Goal: Task Accomplishment & Management: Complete application form

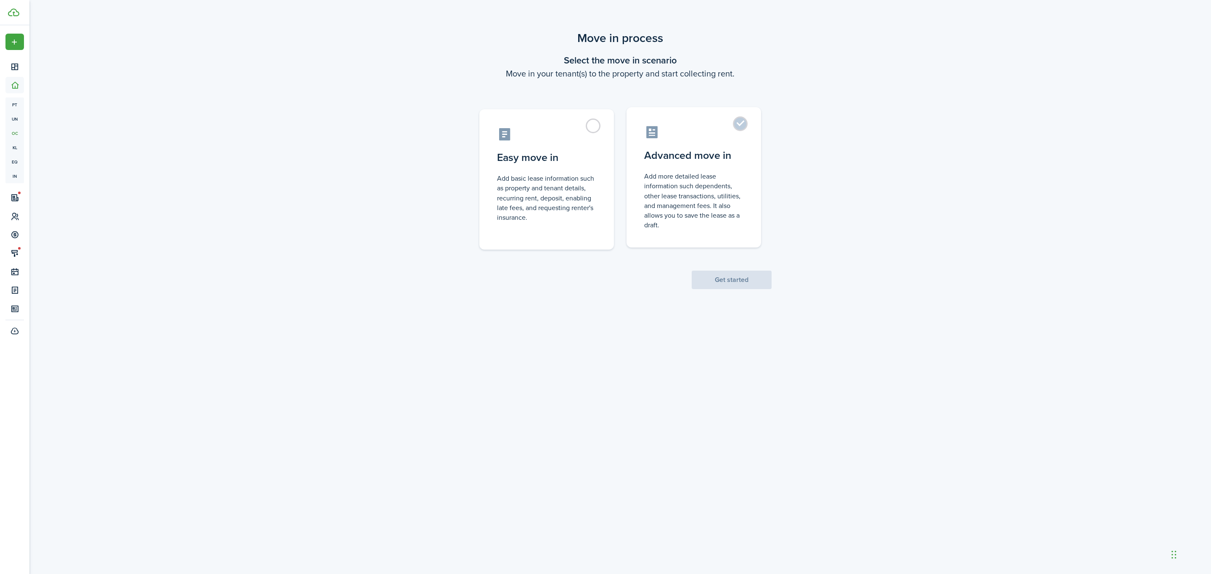
click at [671, 143] on label "Advanced move in Add more detailed lease information such dependents, other lea…" at bounding box center [693, 177] width 135 height 140
radio input "true"
click at [739, 279] on button "Get started" at bounding box center [731, 280] width 80 height 18
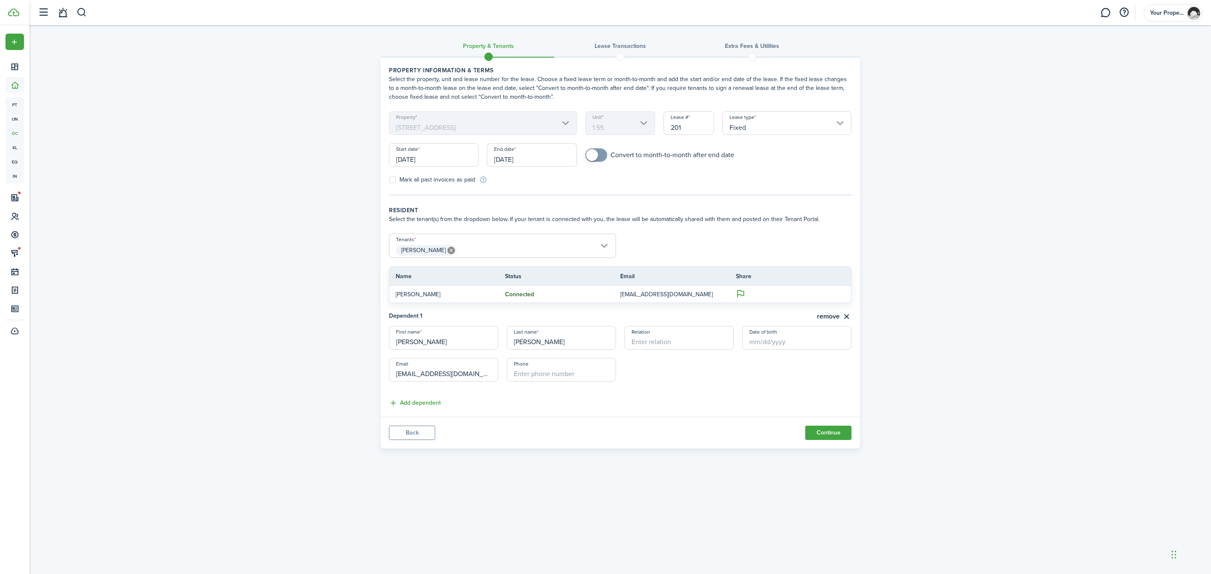
click at [465, 152] on input "[DATE]" at bounding box center [434, 155] width 90 height 24
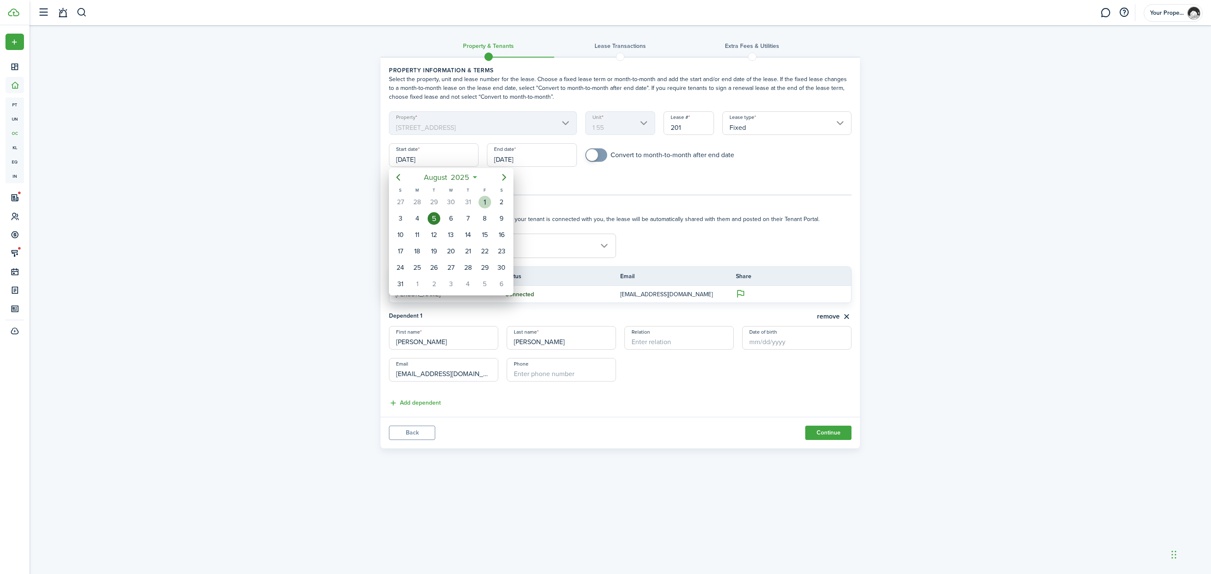
click at [478, 205] on div "[DATE]" at bounding box center [484, 202] width 17 height 16
type input "[DATE]"
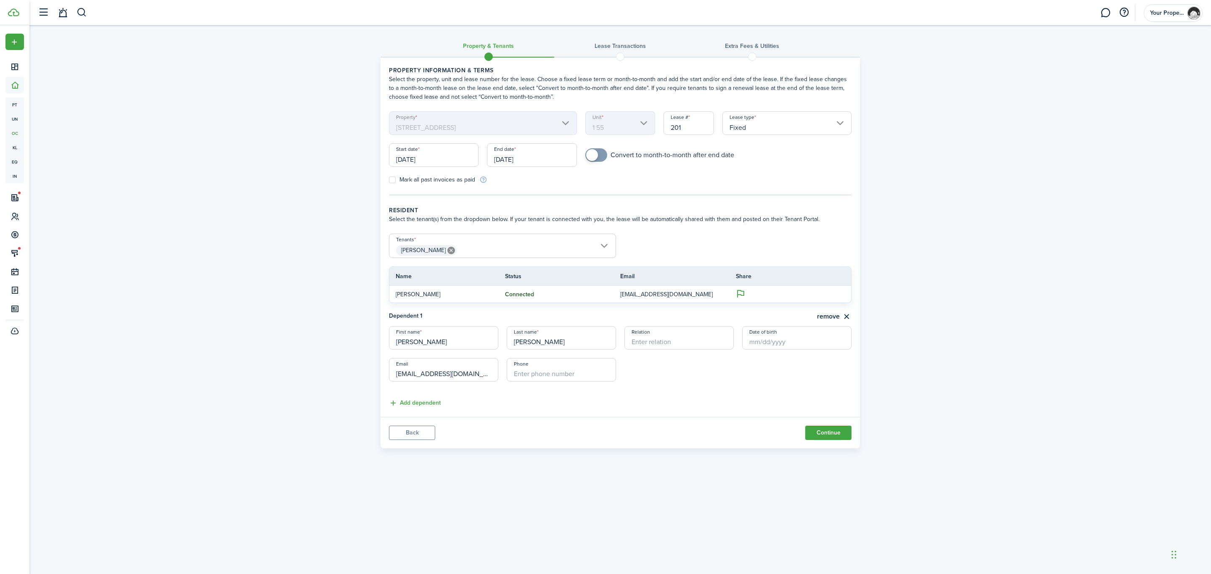
click at [550, 158] on input "[DATE]" at bounding box center [532, 155] width 90 height 24
click at [521, 282] on div "31" at bounding box center [514, 284] width 17 height 16
type input "[DATE]"
click at [796, 126] on input "Fixed" at bounding box center [786, 123] width 129 height 24
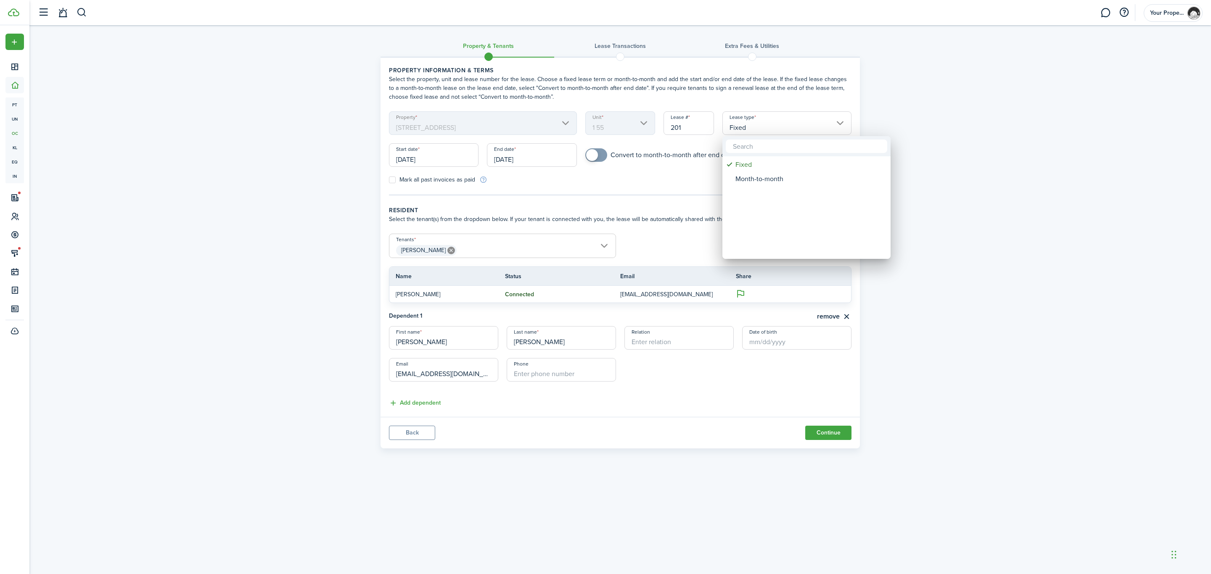
click at [796, 127] on div at bounding box center [605, 287] width 1345 height 709
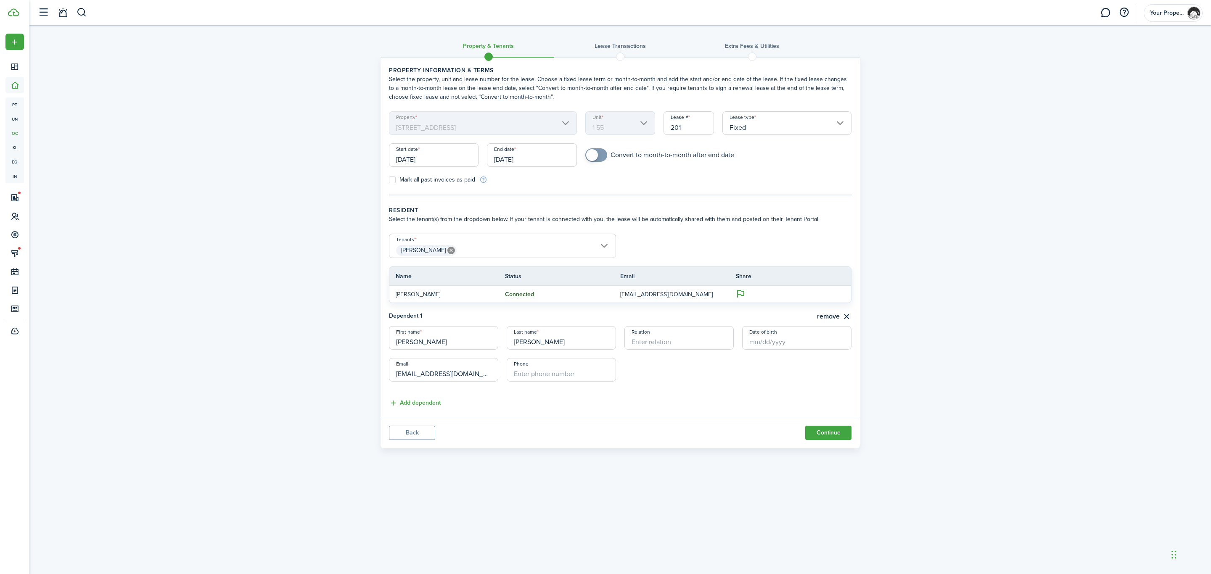
checkbox input "true"
click at [594, 151] on span at bounding box center [592, 155] width 12 height 12
click at [542, 243] on span "[PERSON_NAME]" at bounding box center [502, 250] width 226 height 14
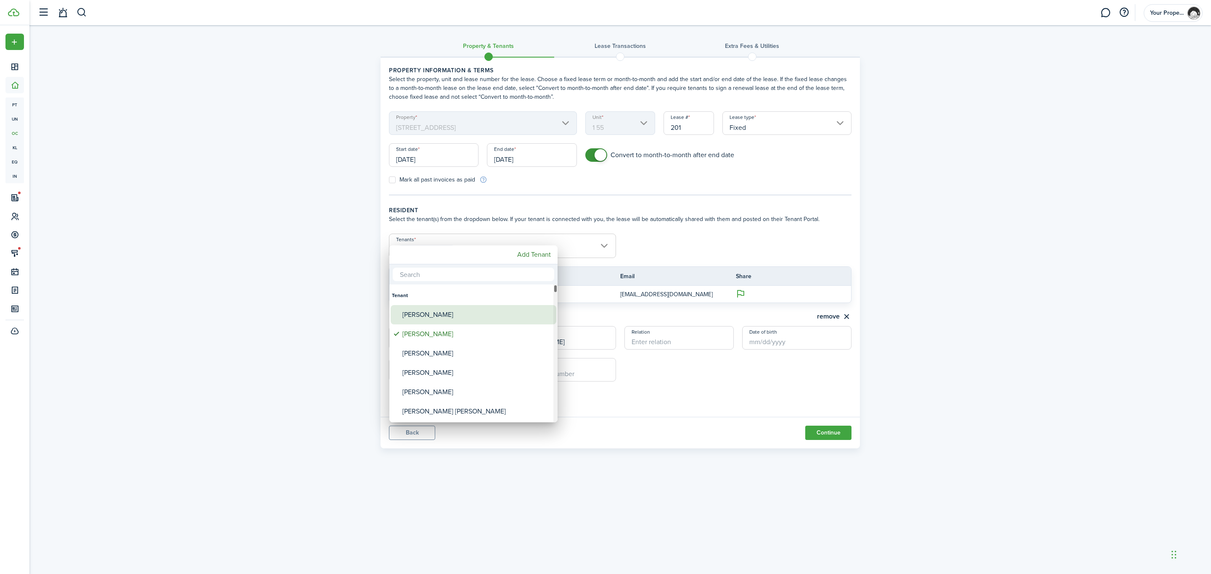
click at [470, 317] on div "[PERSON_NAME]" at bounding box center [476, 314] width 149 height 19
type input "[PERSON_NAME], [PERSON_NAME]"
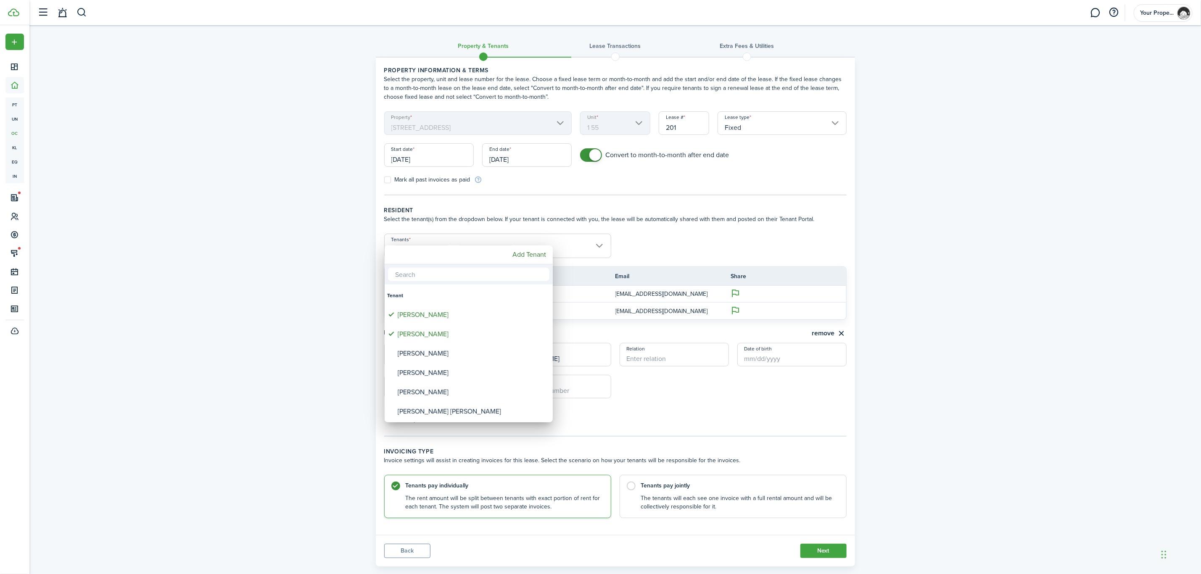
click at [258, 293] on div at bounding box center [600, 287] width 1335 height 709
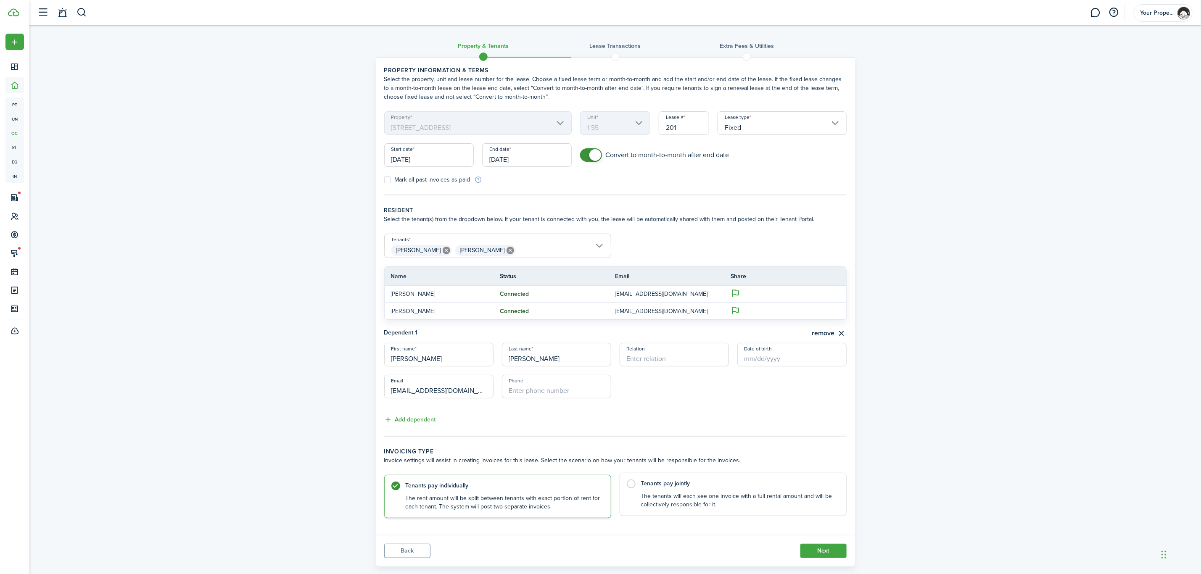
click at [681, 496] on control-radio-card-description "The tenants will each see one invoice with a full rental amount and will be col…" at bounding box center [739, 500] width 197 height 17
radio input "false"
radio input "true"
click at [438, 160] on input "[DATE]" at bounding box center [429, 155] width 90 height 24
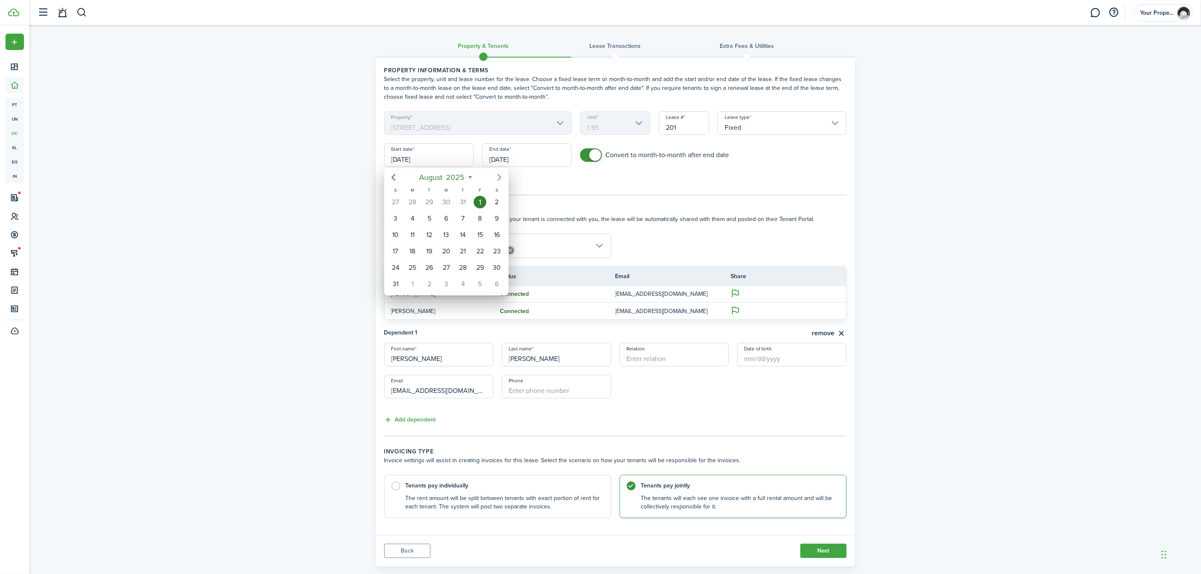
click at [502, 178] on icon "Next page" at bounding box center [499, 177] width 10 height 10
click at [418, 204] on div "1" at bounding box center [412, 202] width 13 height 13
type input "[DATE]"
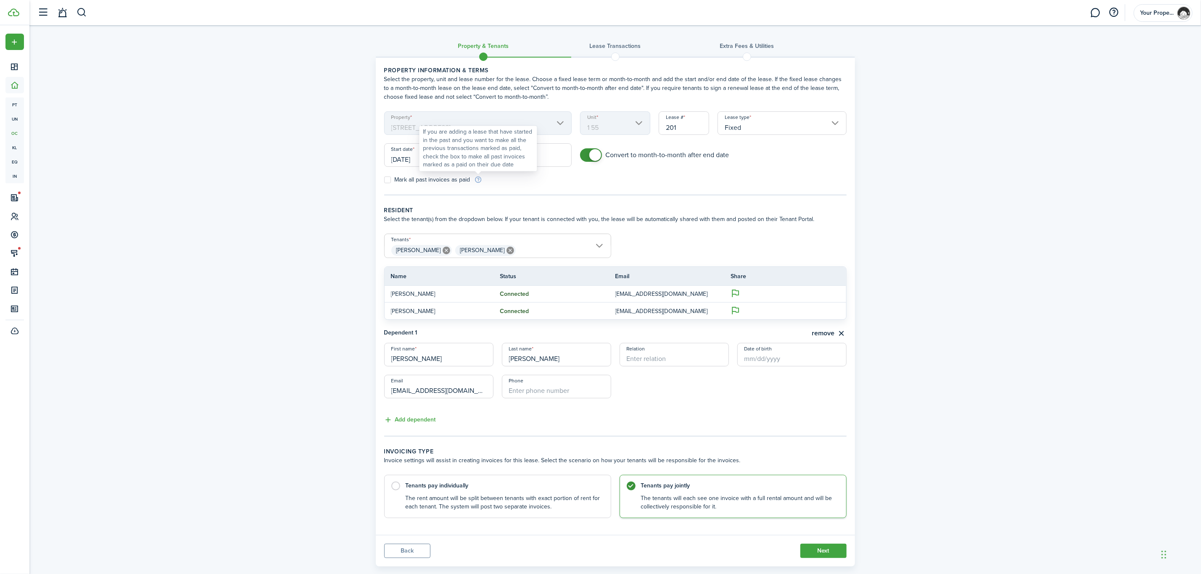
click at [525, 155] on div "If you are adding a lease that have started in the past and you want to make al…" at bounding box center [478, 148] width 110 height 41
click at [544, 162] on input "[DATE]" at bounding box center [527, 155] width 90 height 24
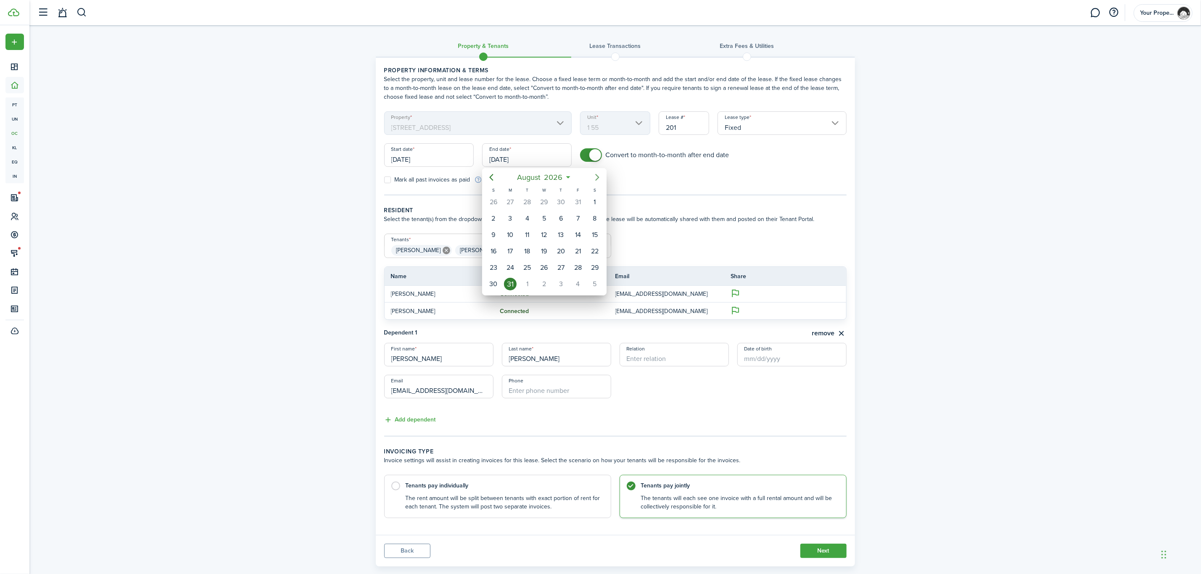
click at [599, 179] on icon "Next page" at bounding box center [597, 177] width 10 height 10
click at [539, 270] on div "30" at bounding box center [544, 267] width 13 height 13
type input "[DATE]"
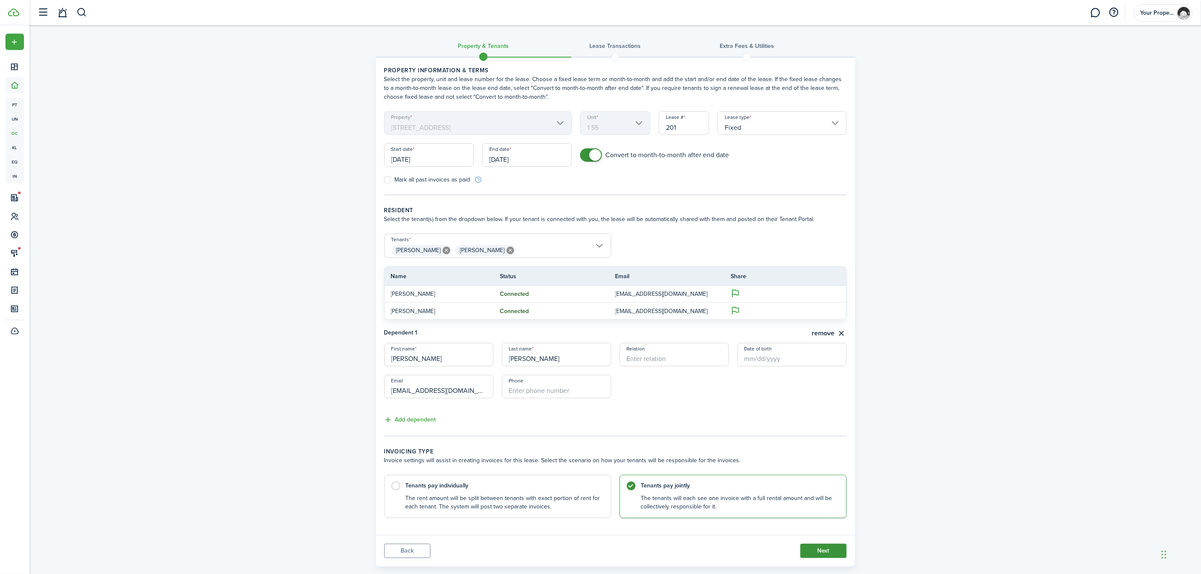
click at [830, 549] on button "Next" at bounding box center [823, 551] width 46 height 14
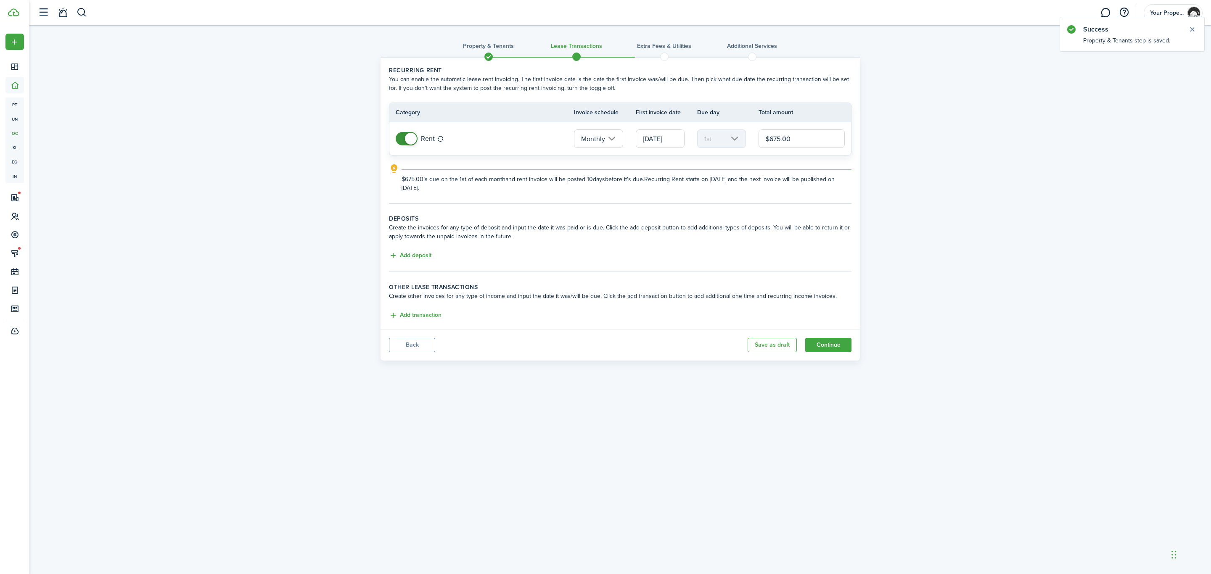
click at [423, 342] on button "Back" at bounding box center [412, 345] width 46 height 14
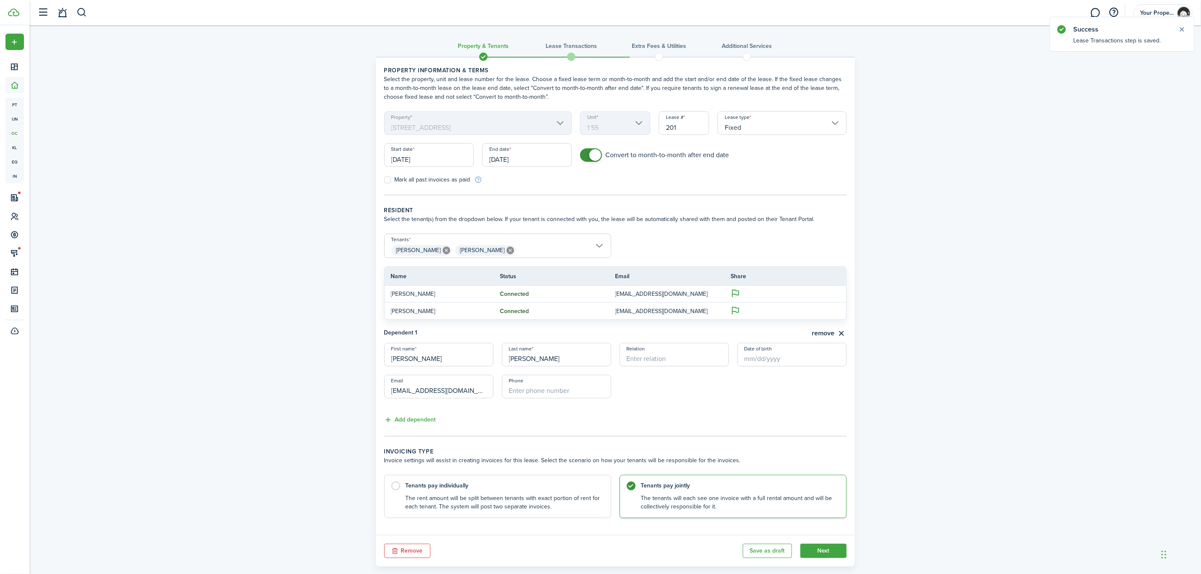
scroll to position [15, 0]
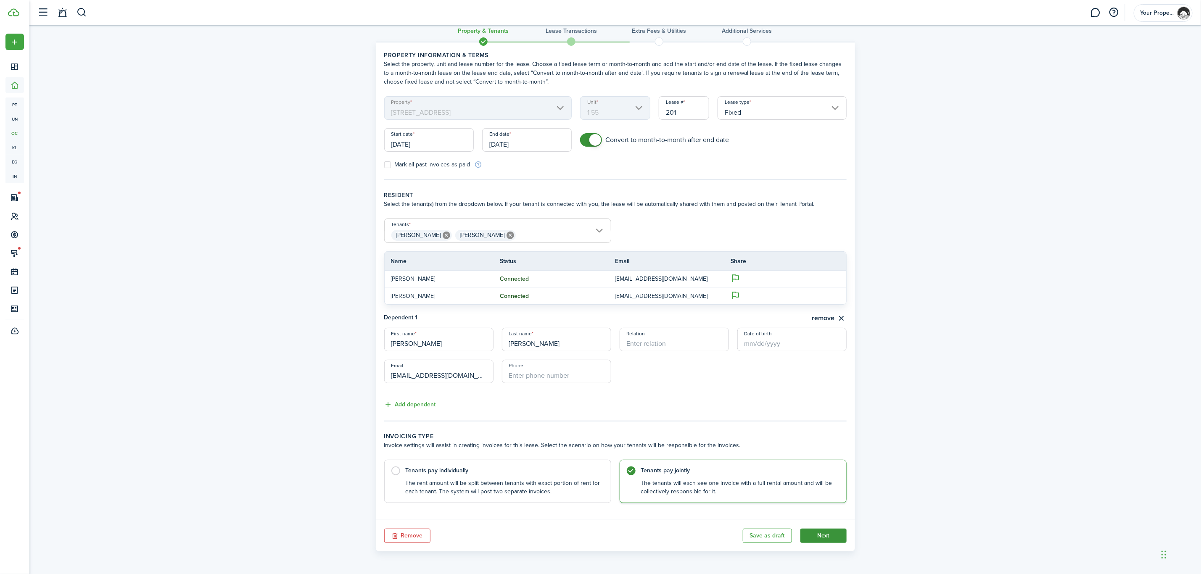
click at [839, 535] on button "Next" at bounding box center [823, 536] width 46 height 14
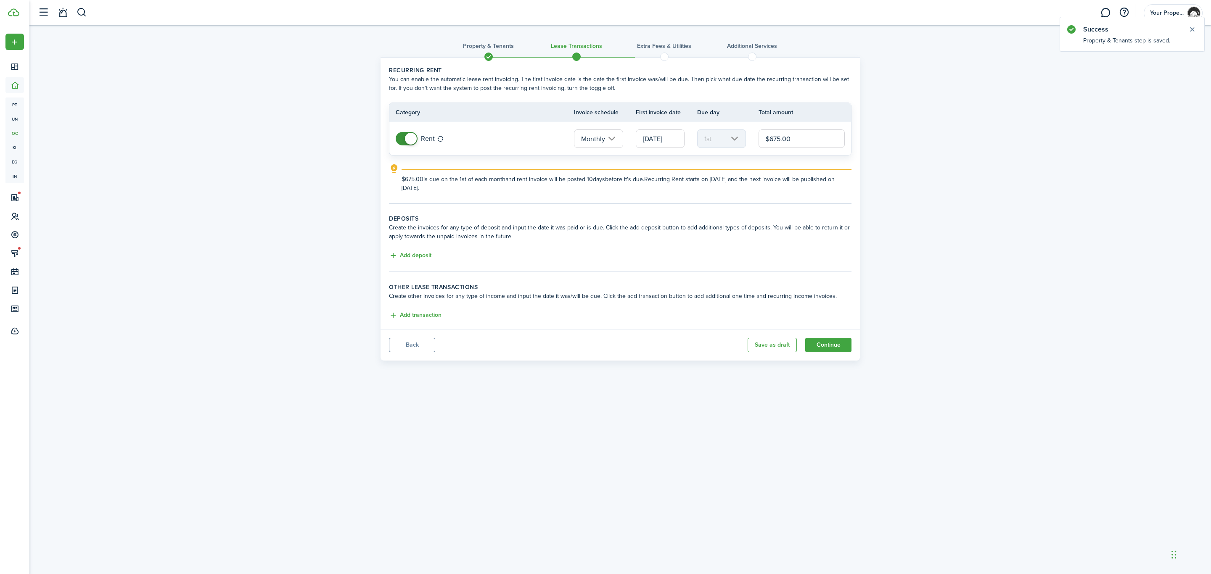
drag, startPoint x: 796, startPoint y: 141, endPoint x: 757, endPoint y: 141, distance: 39.1
click at [757, 141] on tr "Rent Monthly [DATE] 1st $675.00" at bounding box center [620, 138] width 462 height 33
click at [795, 140] on input "$675.00" at bounding box center [801, 138] width 86 height 18
drag, startPoint x: 797, startPoint y: 140, endPoint x: 752, endPoint y: 144, distance: 45.2
click at [752, 144] on tr "Rent Monthly [DATE] 1st $675.00" at bounding box center [620, 138] width 462 height 33
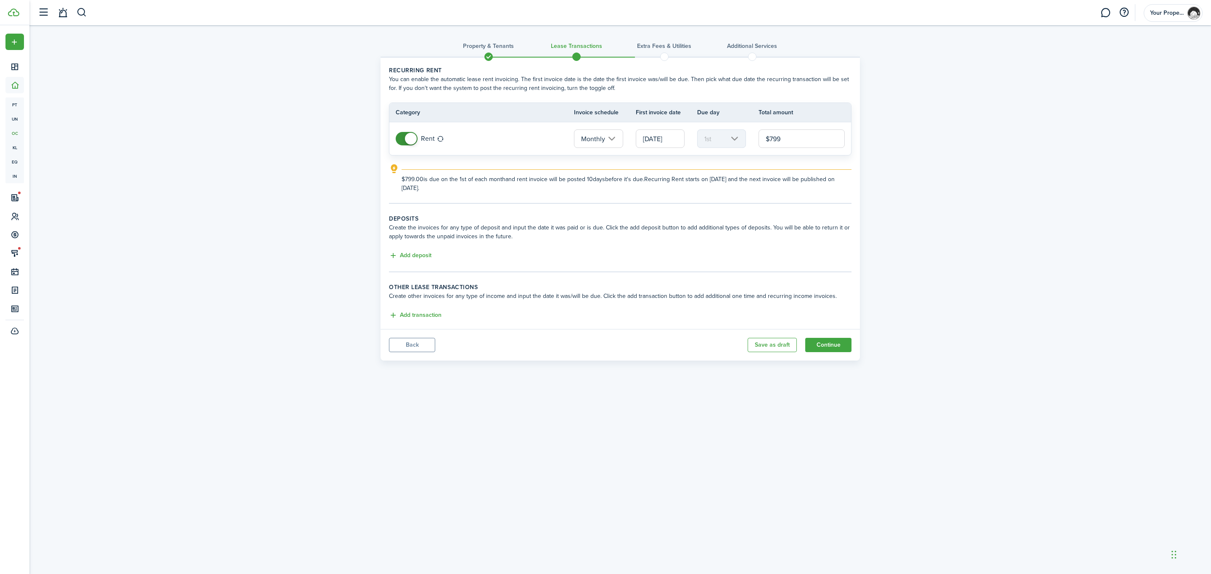
type input "$799.00"
click at [919, 245] on div "Property & Tenants Lease Transactions Extra fees & Utilities Additional Service…" at bounding box center [619, 195] width 1181 height 340
click at [427, 253] on button "Add deposit" at bounding box center [410, 256] width 42 height 10
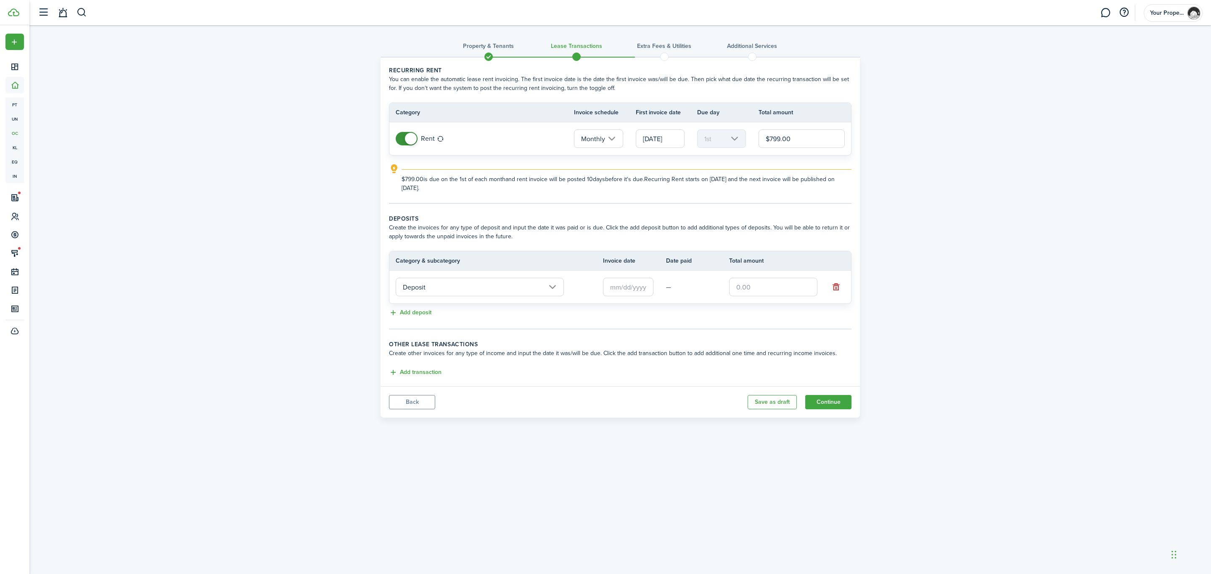
click at [760, 287] on input "text" at bounding box center [773, 287] width 88 height 18
click at [629, 287] on input "text" at bounding box center [628, 287] width 50 height 18
type input "$799.00"
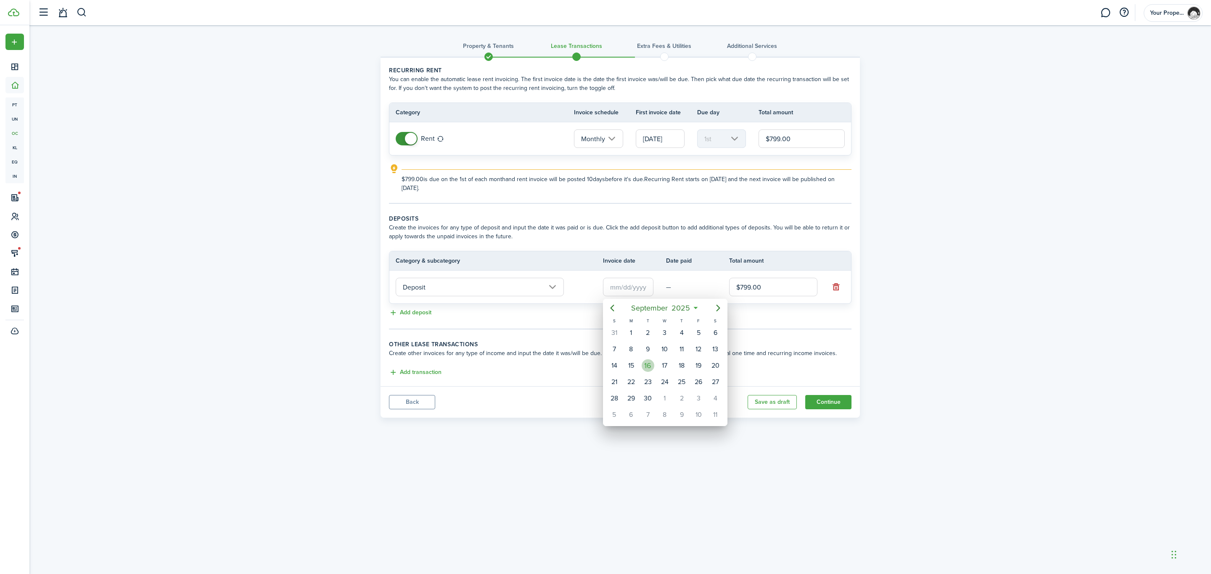
click at [645, 364] on div "16" at bounding box center [647, 365] width 13 height 13
type input "[DATE]"
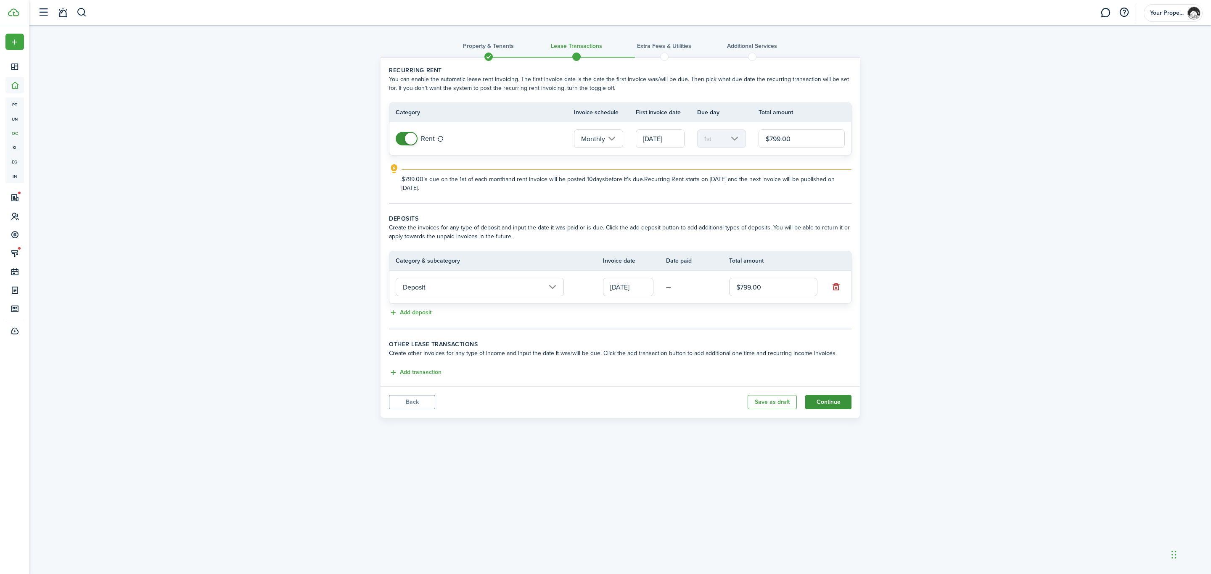
click at [839, 402] on button "Continue" at bounding box center [828, 402] width 46 height 14
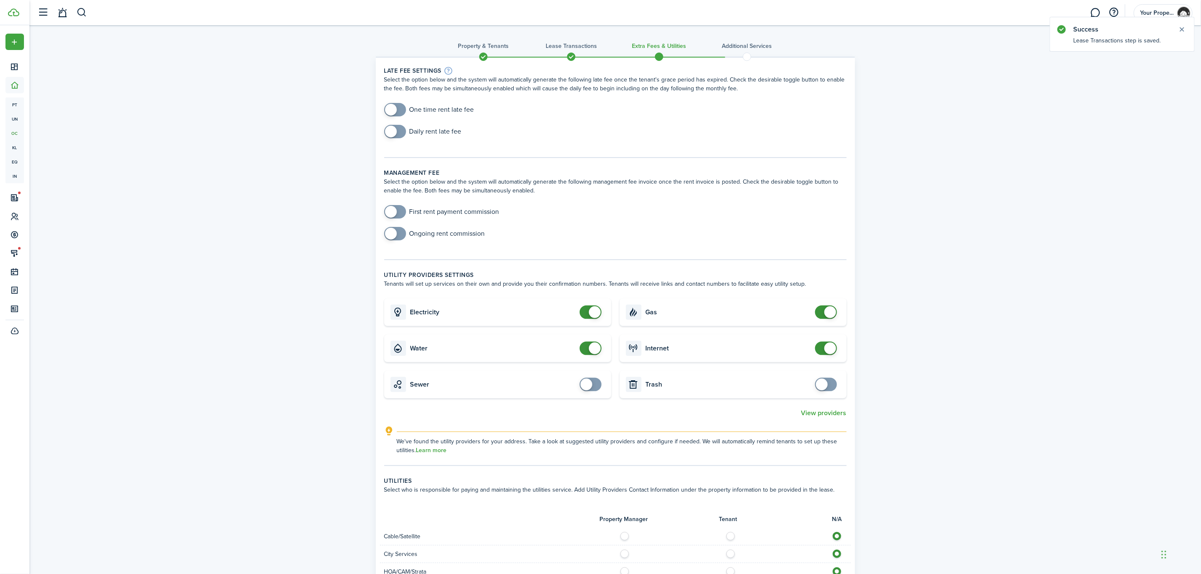
checkbox input "true"
click at [399, 105] on span at bounding box center [395, 109] width 8 height 13
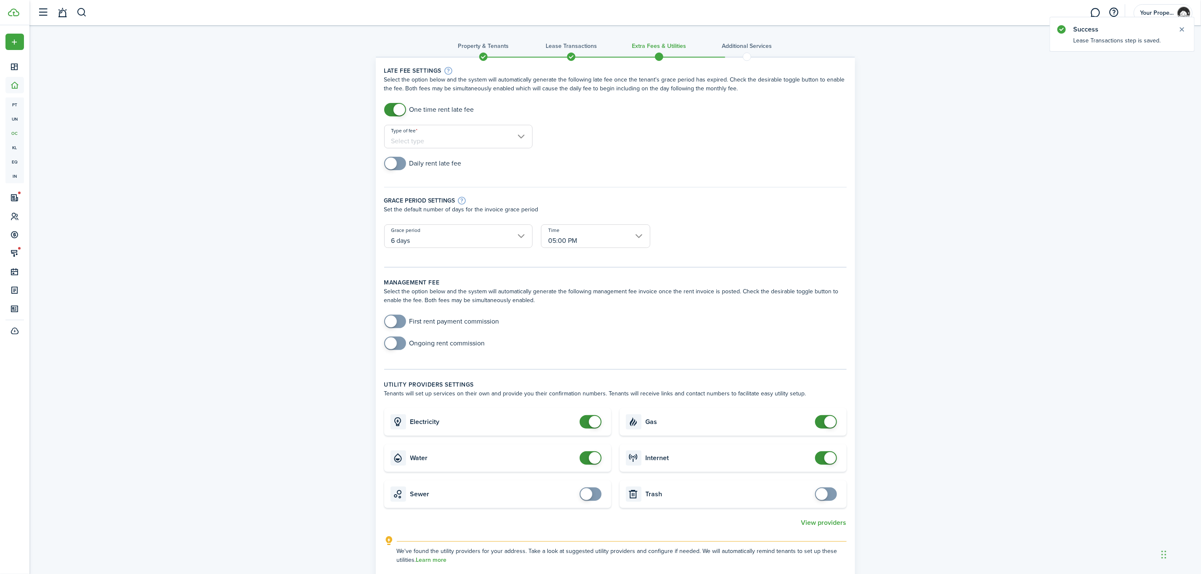
checkbox input "true"
click at [398, 163] on span at bounding box center [395, 163] width 8 height 13
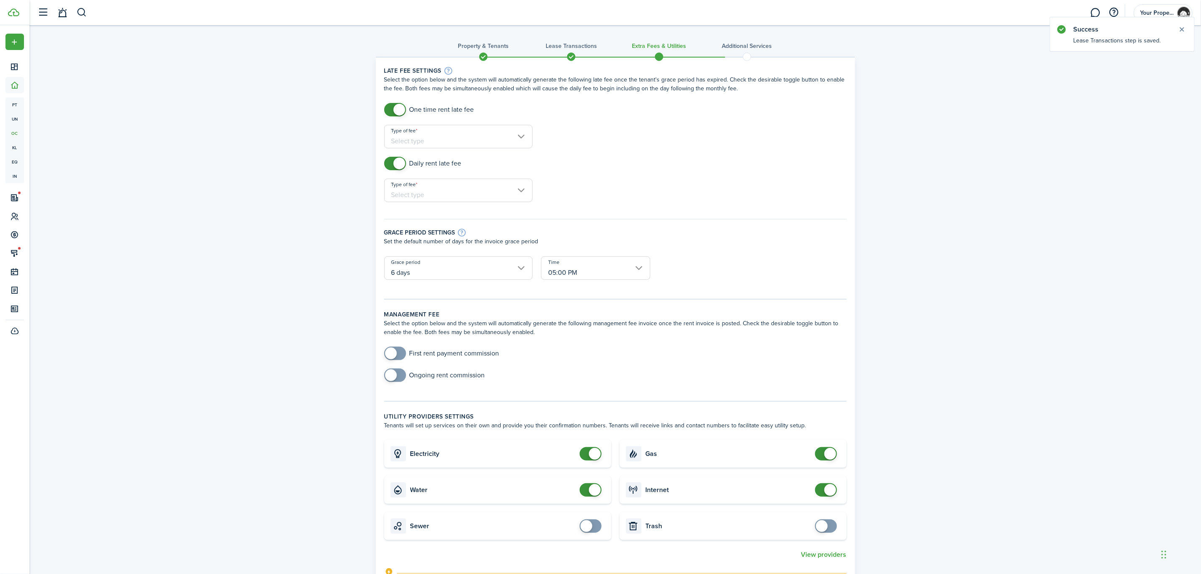
click at [436, 142] on input "Type of fee" at bounding box center [458, 137] width 148 height 24
click at [456, 170] on div "Percentage of outstanding charges" at bounding box center [448, 172] width 103 height 14
click at [569, 140] on input "Amount in %" at bounding box center [595, 137] width 109 height 24
click at [505, 140] on input "Percentage of outstanding charges" at bounding box center [458, 137] width 148 height 24
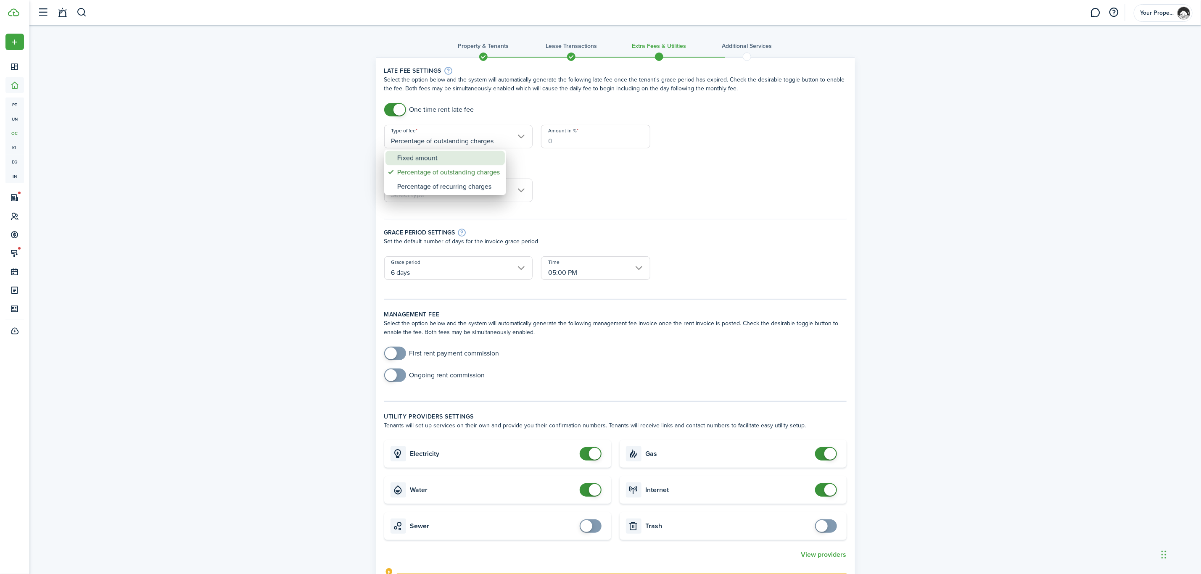
click at [492, 163] on div "Fixed amount" at bounding box center [448, 158] width 103 height 14
type input "Fixed amount"
click at [588, 138] on input "Amount" at bounding box center [595, 137] width 109 height 24
type input "$50.00"
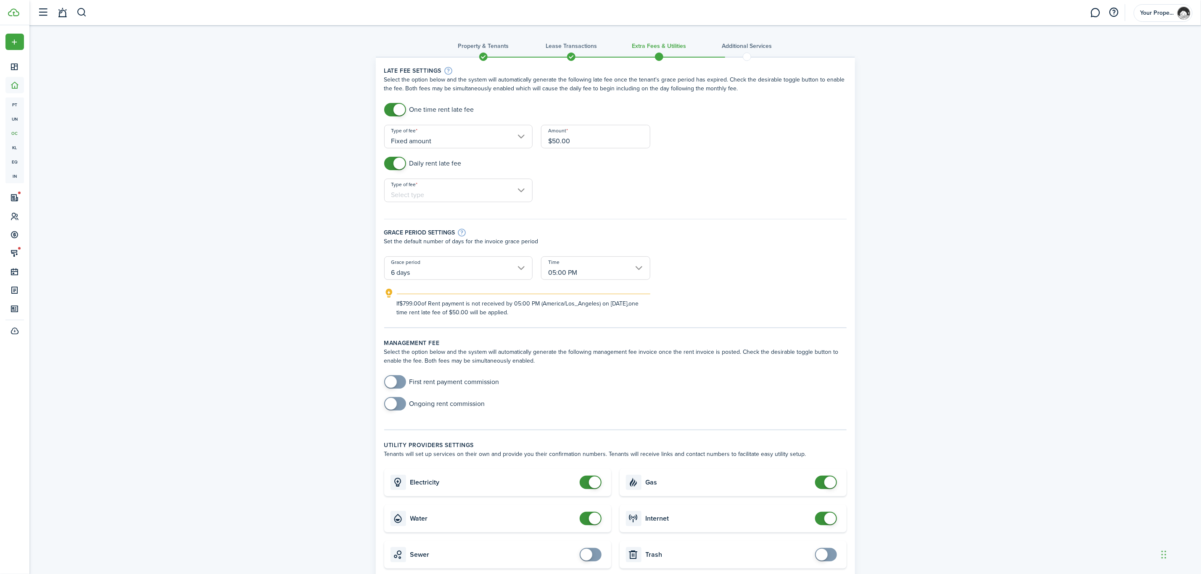
click at [451, 188] on input "Type of fee" at bounding box center [458, 191] width 148 height 24
click at [468, 229] on div "Percentage of outstanding charges" at bounding box center [448, 226] width 103 height 14
type input "Percentage of outstanding charges"
click at [591, 188] on input "Amount in %" at bounding box center [595, 191] width 109 height 24
type input "0.5"
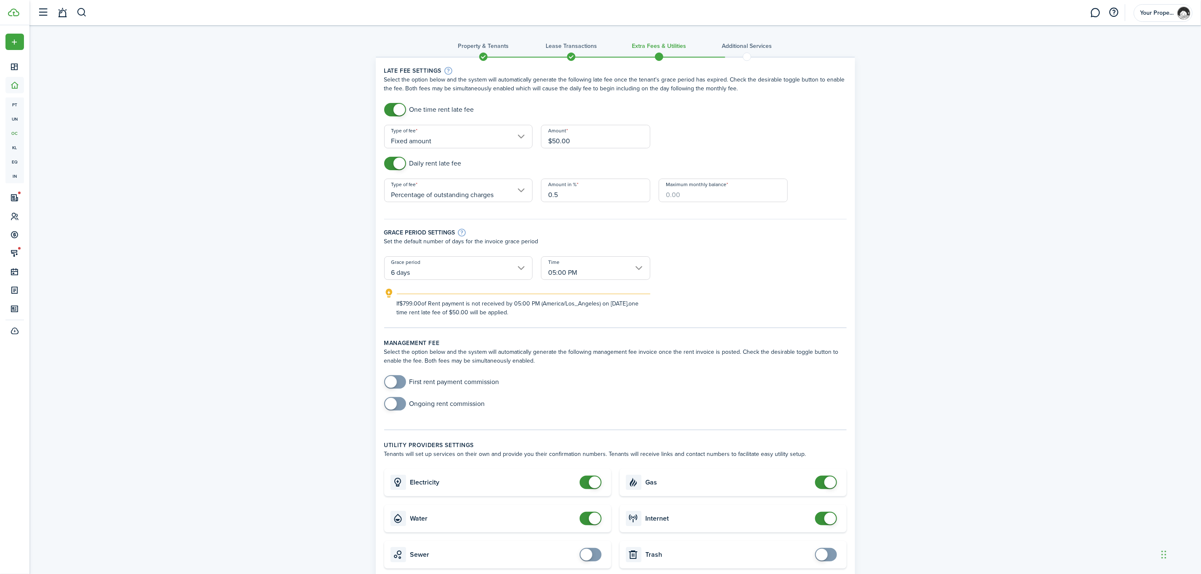
click at [681, 189] on input "Maximum monthly balance" at bounding box center [723, 191] width 129 height 24
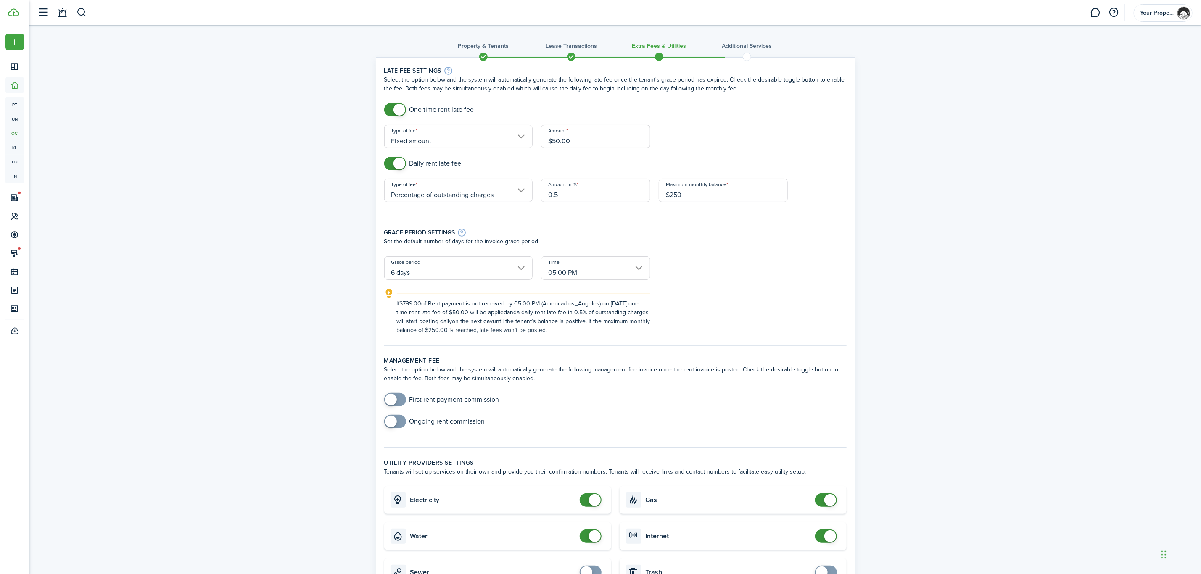
type input "$250.00"
click at [287, 262] on div "Property & Tenants Lease Transactions Extra fees & Utilities Additional Service…" at bounding box center [614, 542] width 1171 height 1034
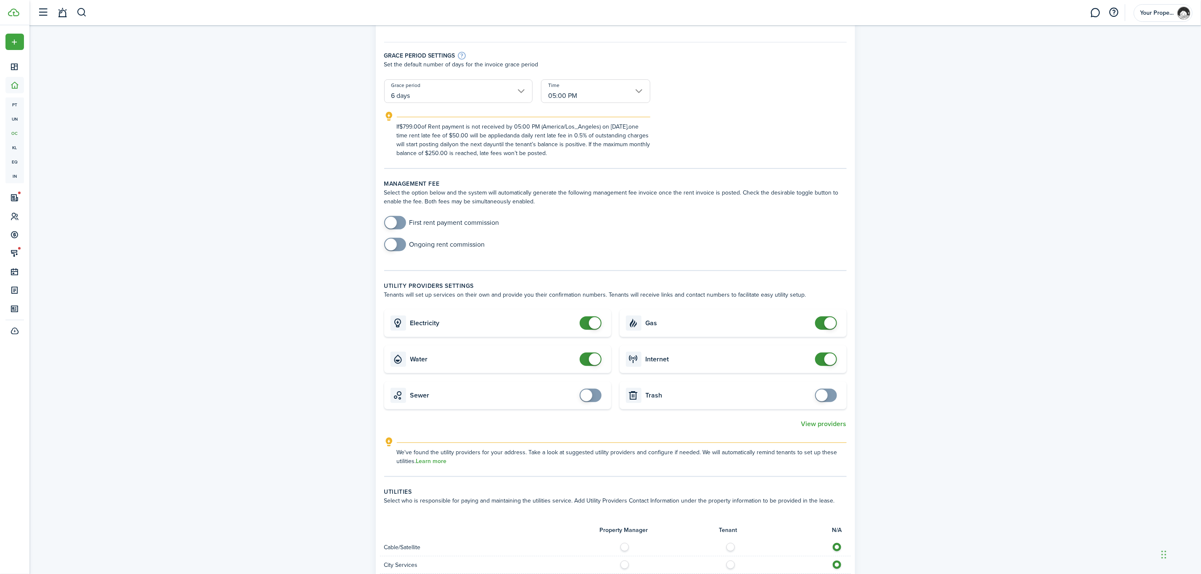
scroll to position [189, 0]
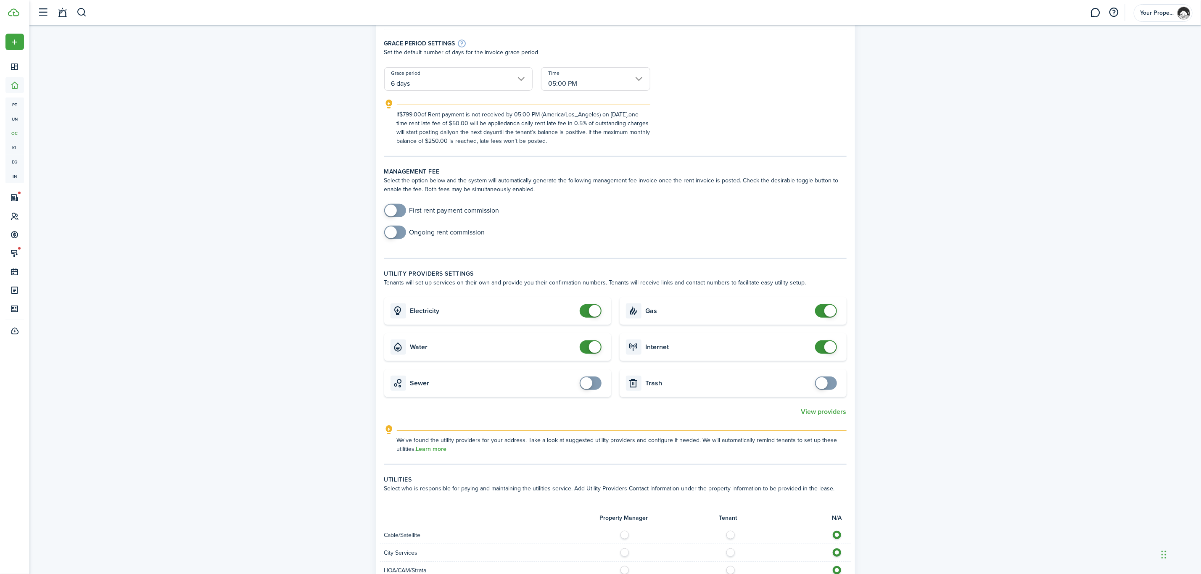
click at [594, 350] on span at bounding box center [595, 347] width 12 height 12
checkbox input "true"
click at [594, 346] on span at bounding box center [590, 346] width 8 height 13
checkbox input "true"
click at [593, 386] on span at bounding box center [590, 383] width 8 height 13
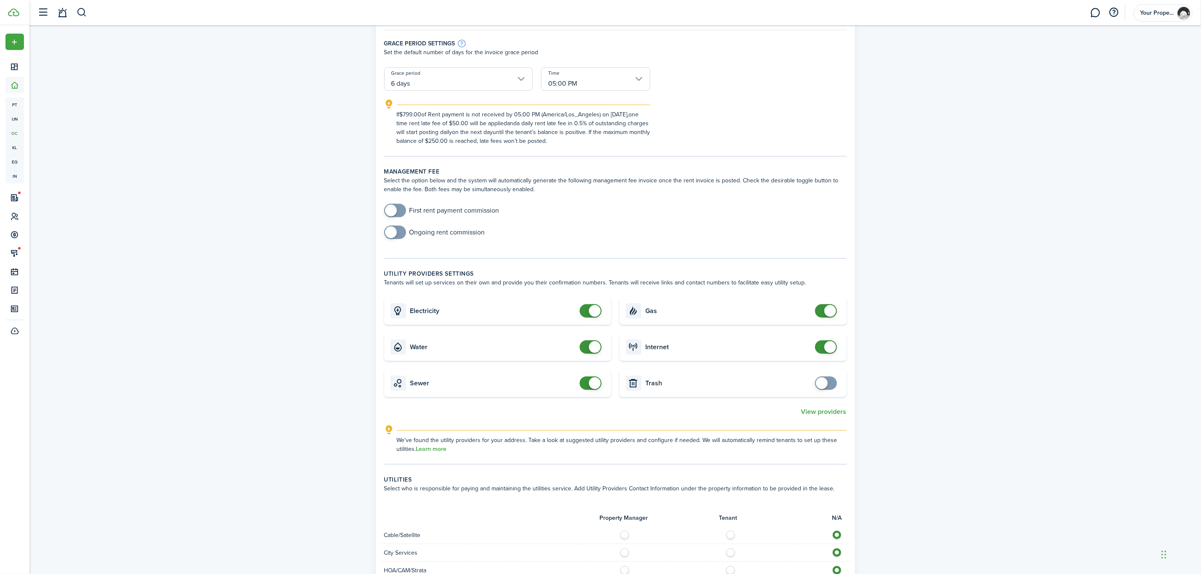
checkbox input "true"
click at [830, 381] on span at bounding box center [826, 383] width 8 height 13
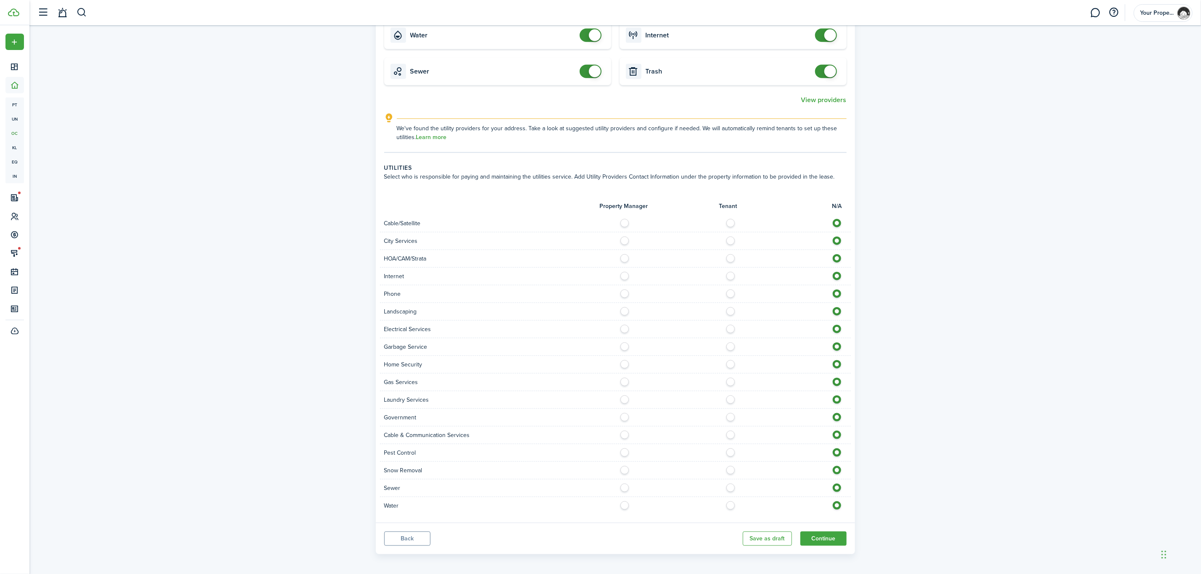
scroll to position [507, 0]
click at [731, 502] on label at bounding box center [732, 500] width 15 height 4
radio input "true"
click at [731, 485] on label at bounding box center [732, 482] width 15 height 4
radio input "true"
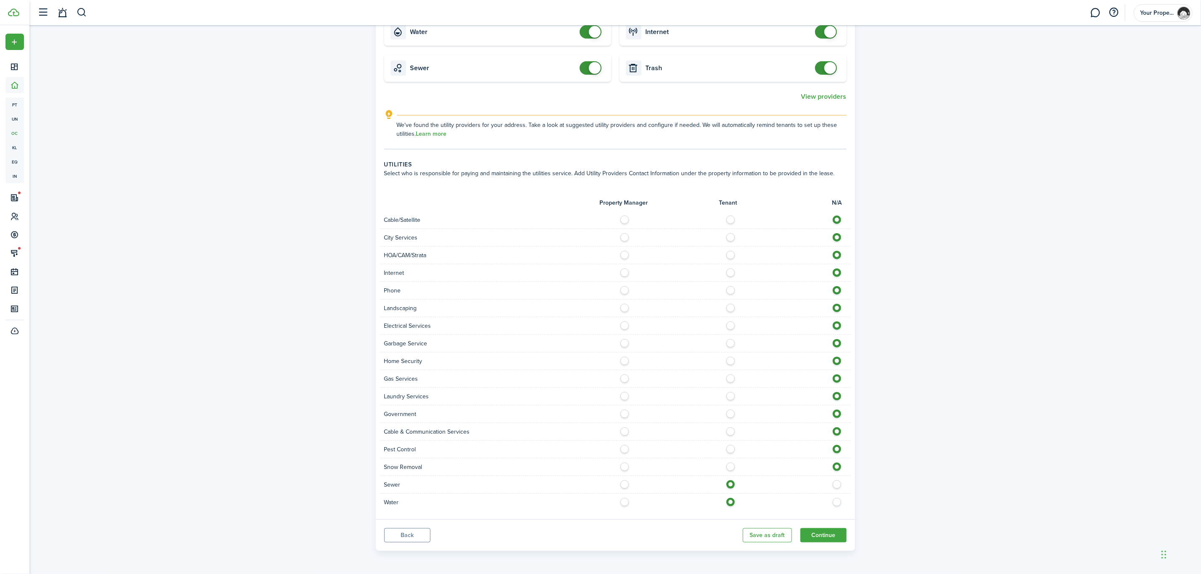
click at [731, 467] on label at bounding box center [732, 465] width 15 height 4
radio input "true"
click at [731, 460] on div "Snow Removal" at bounding box center [615, 468] width 471 height 18
click at [731, 449] on label at bounding box center [732, 447] width 15 height 4
radio input "true"
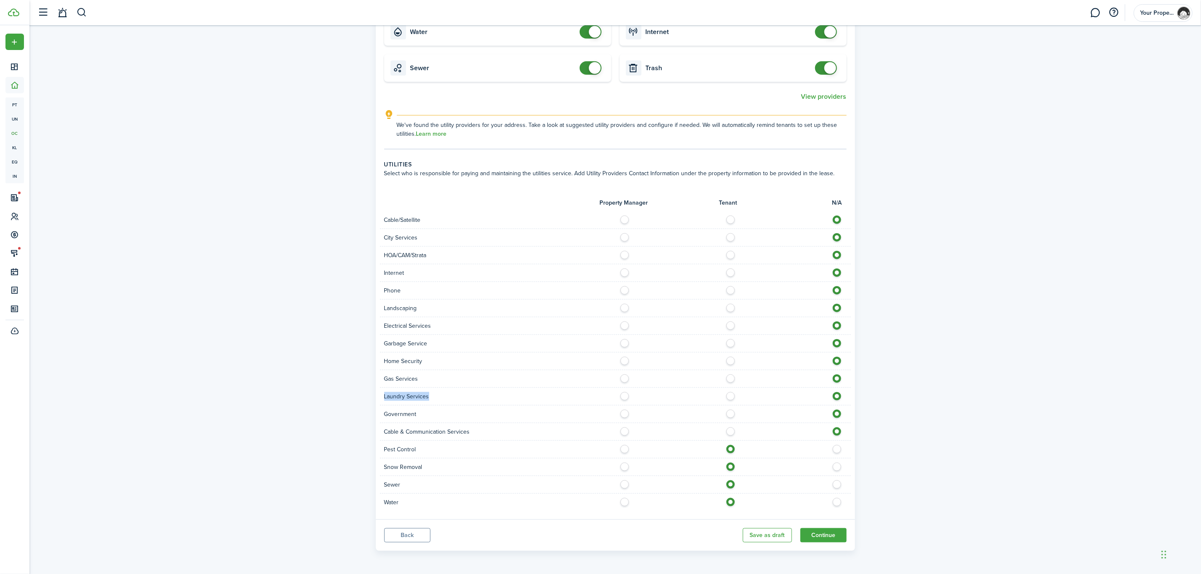
drag, startPoint x: 729, startPoint y: 395, endPoint x: 729, endPoint y: 375, distance: 19.8
click at [729, 375] on form "Property Manager Tenant N/A Cable/Satellite City Services HOA/CAM/Strata Intern…" at bounding box center [615, 349] width 462 height 323
click at [729, 375] on label at bounding box center [732, 377] width 15 height 4
radio input "true"
click at [734, 341] on label at bounding box center [732, 341] width 15 height 4
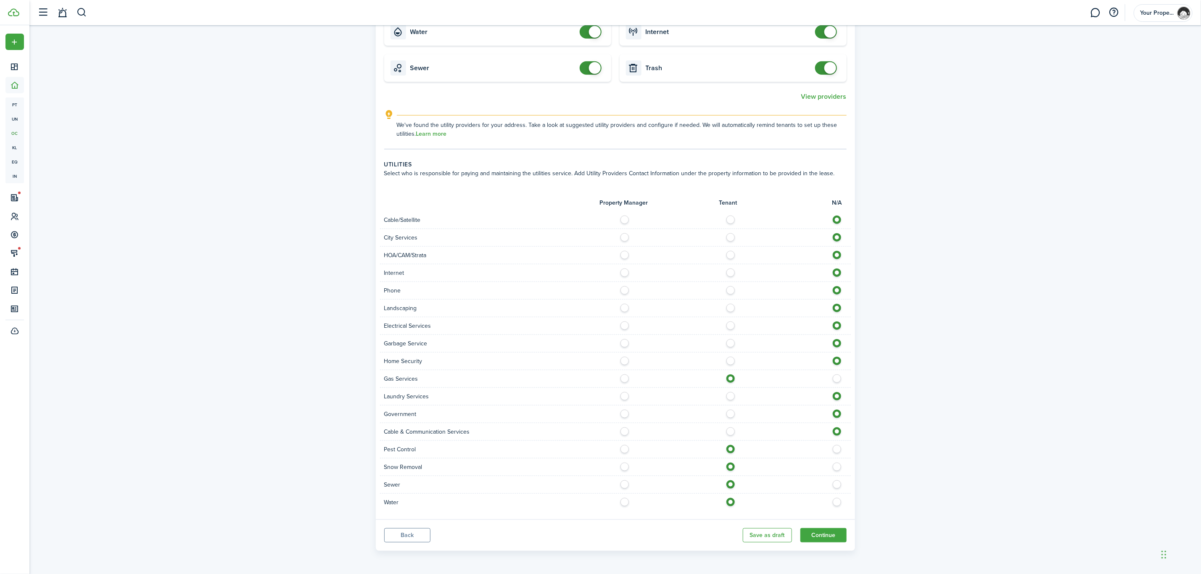
radio input "true"
click at [733, 323] on label at bounding box center [732, 324] width 15 height 4
radio input "true"
click at [731, 306] on label at bounding box center [732, 306] width 15 height 4
radio input "true"
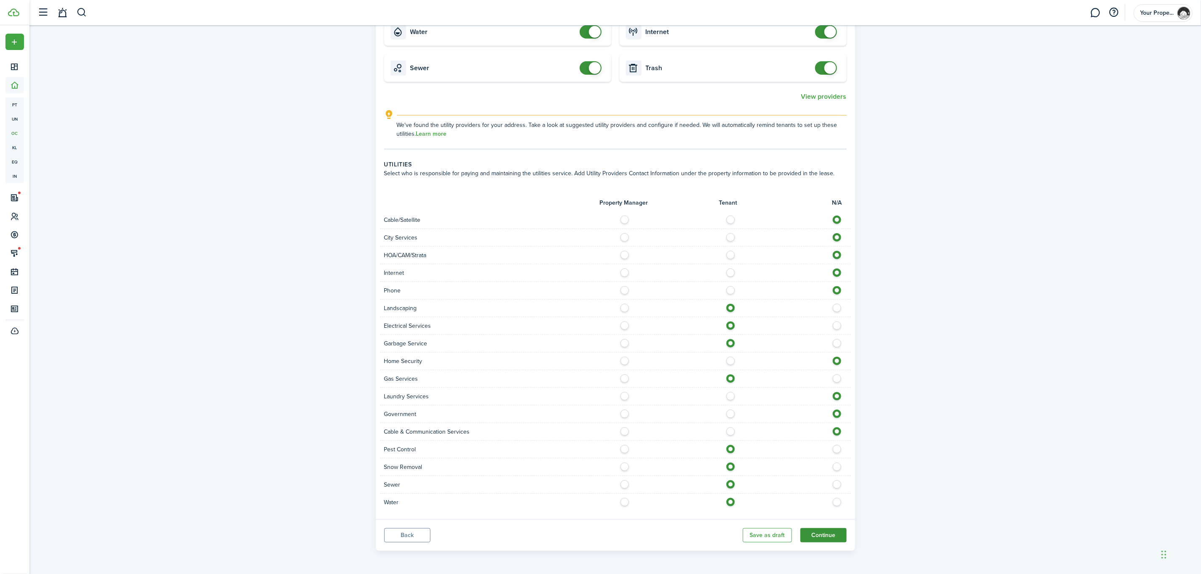
click at [833, 538] on button "Continue" at bounding box center [823, 535] width 46 height 14
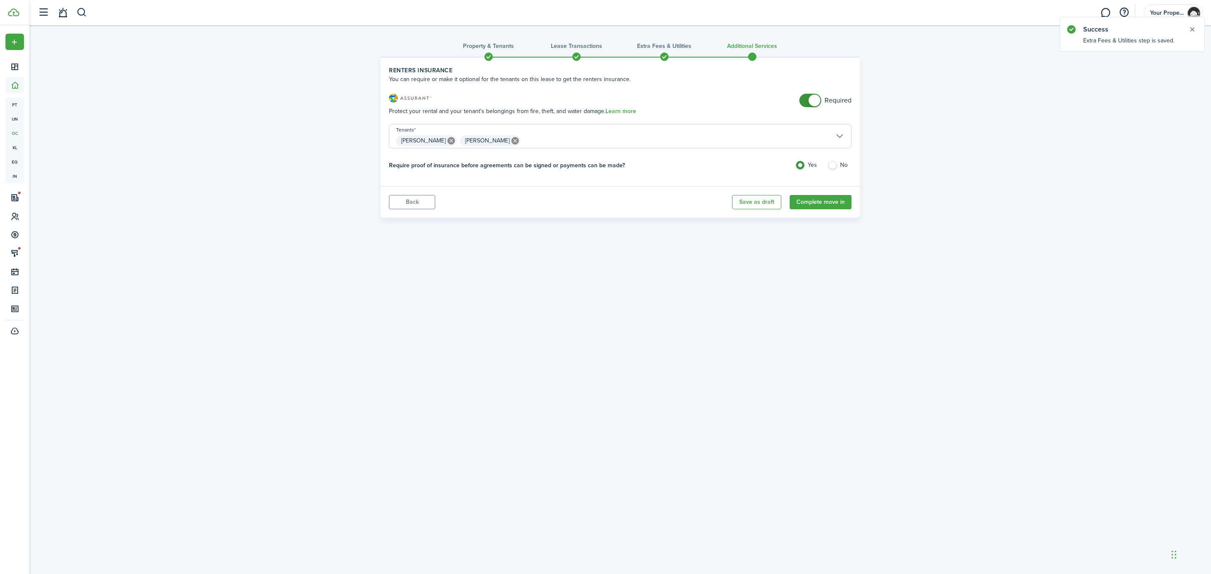
checkbox input "false"
click at [813, 95] on span at bounding box center [814, 101] width 12 height 12
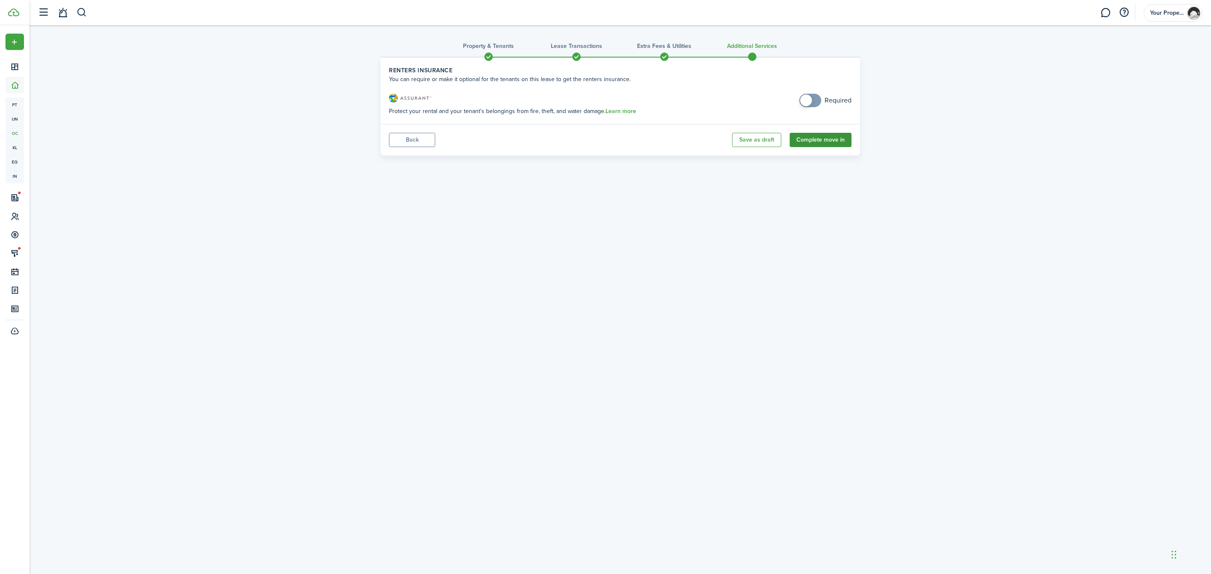
click at [816, 137] on button "Complete move in" at bounding box center [820, 140] width 62 height 14
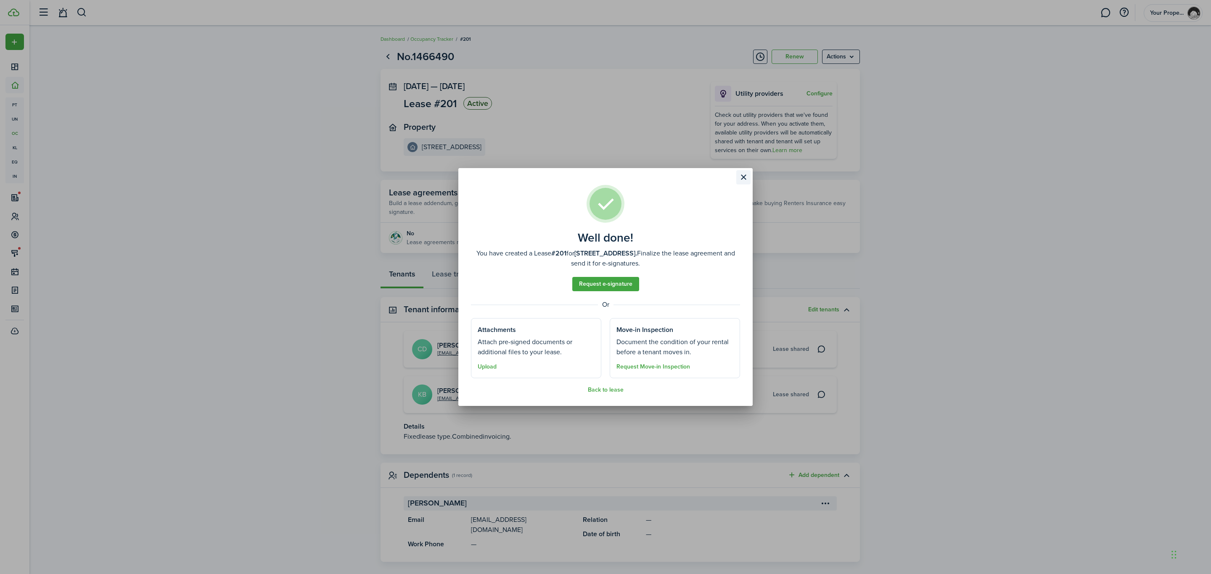
click at [742, 176] on button "Close modal" at bounding box center [743, 177] width 14 height 14
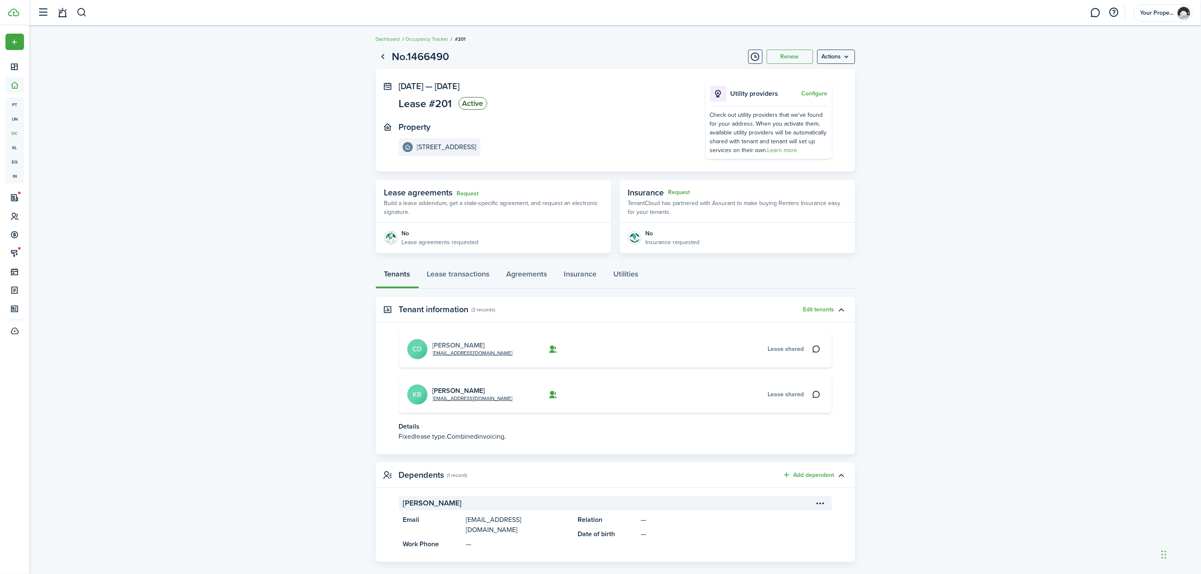
click at [467, 342] on link "[PERSON_NAME]" at bounding box center [459, 345] width 53 height 10
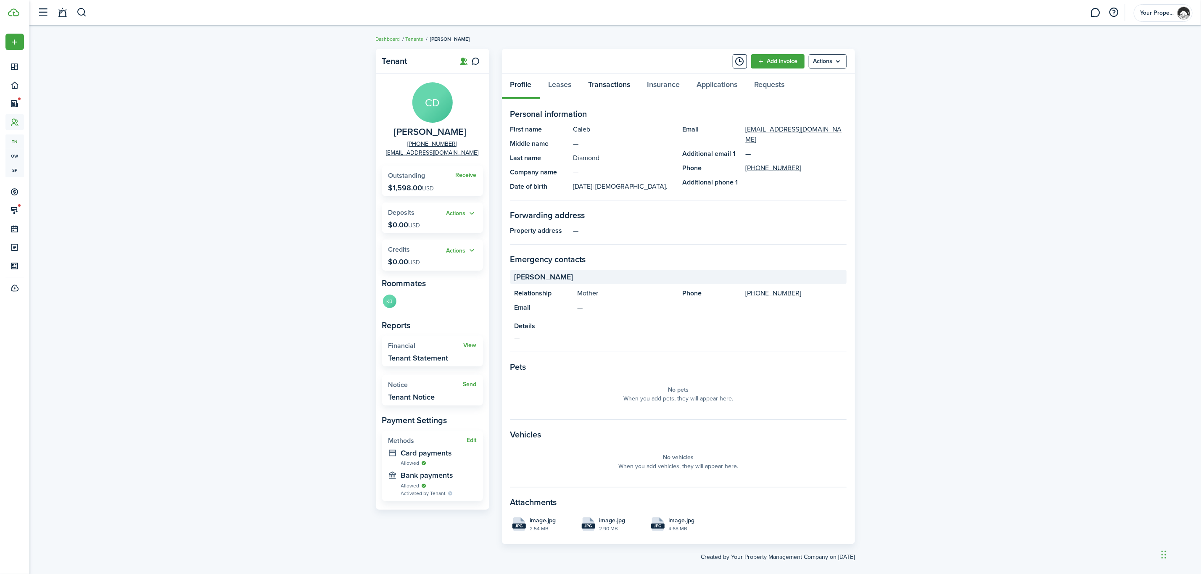
click at [616, 81] on link "Transactions" at bounding box center [609, 86] width 59 height 25
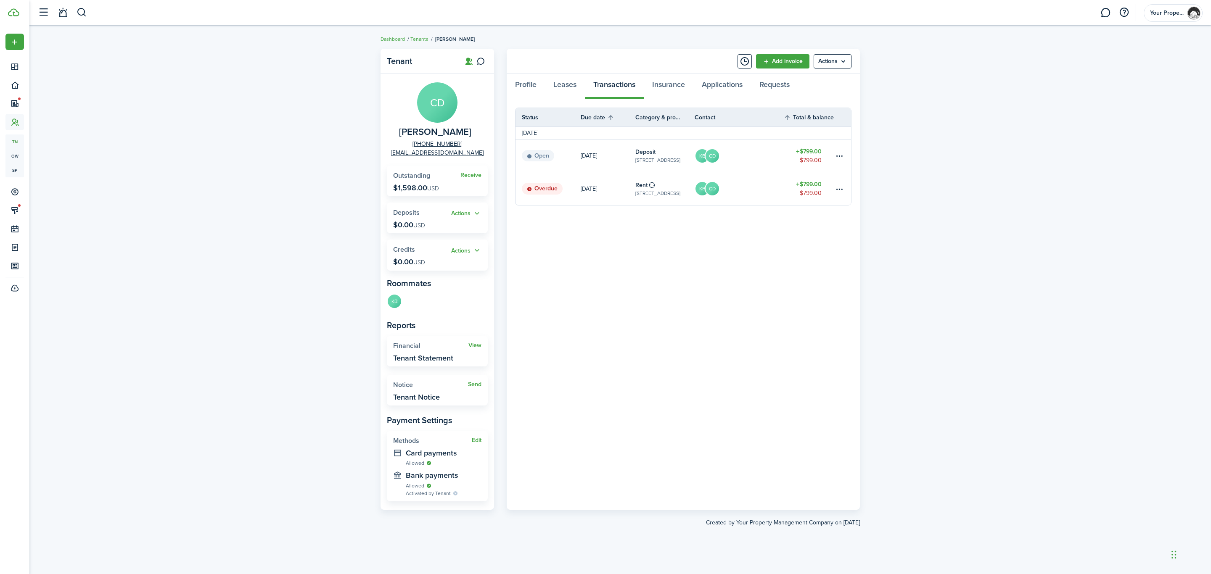
click at [986, 227] on div "Tenant CD [PERSON_NAME] [PHONE_NUMBER] [EMAIL_ADDRESS][DOMAIN_NAME] Receive Out…" at bounding box center [619, 300] width 1181 height 511
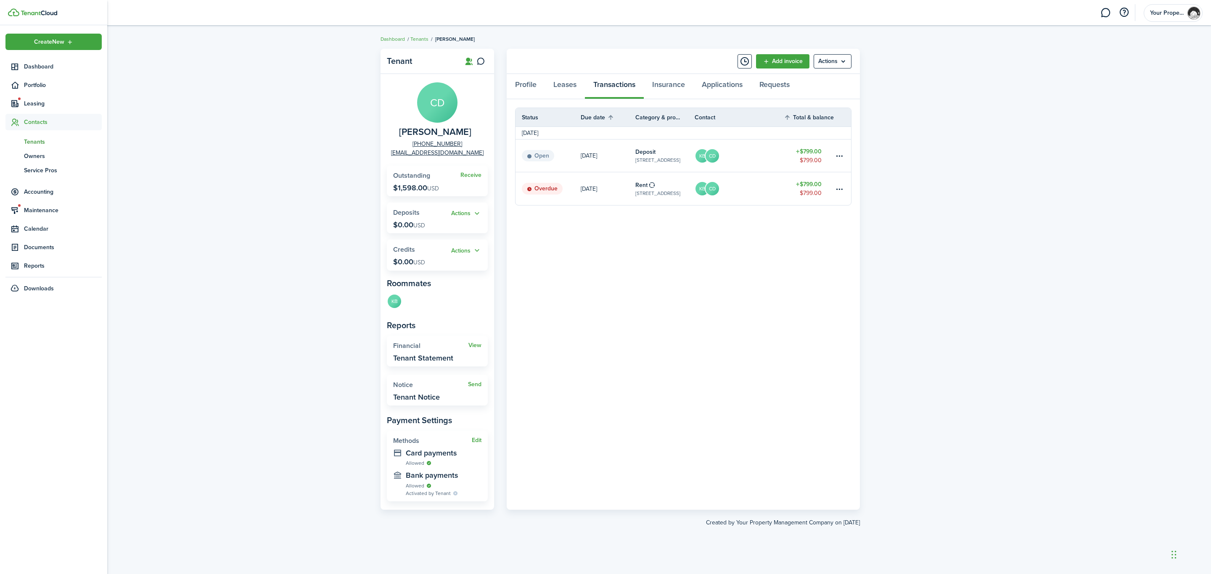
click at [24, 137] on span "Tenants" at bounding box center [63, 141] width 78 height 9
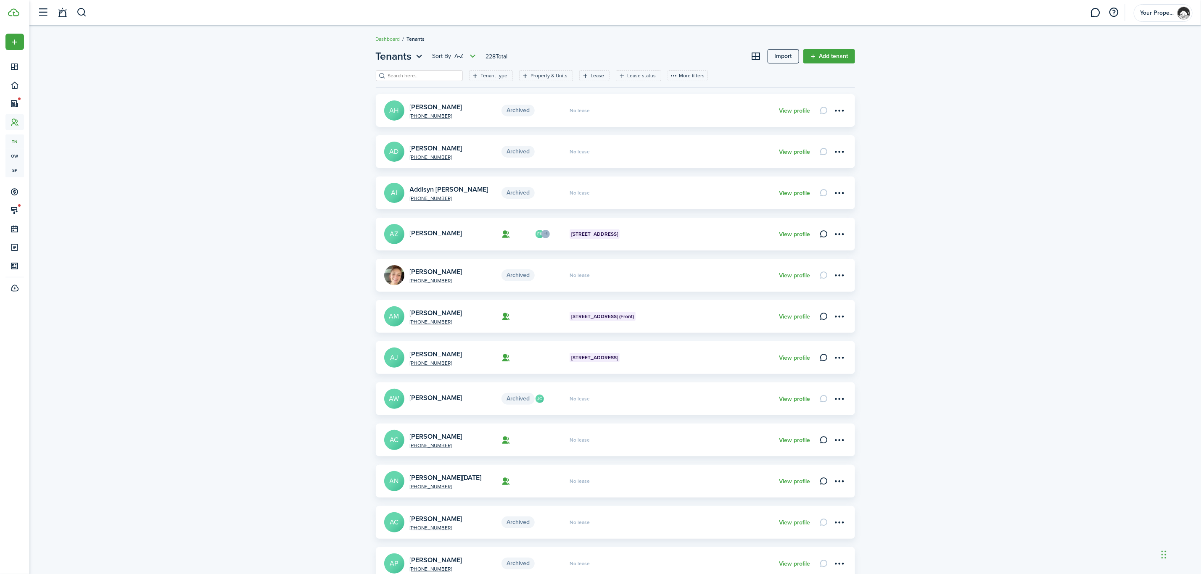
click at [422, 71] on filter-search at bounding box center [419, 75] width 87 height 11
click at [424, 73] on input "search" at bounding box center [423, 76] width 74 height 8
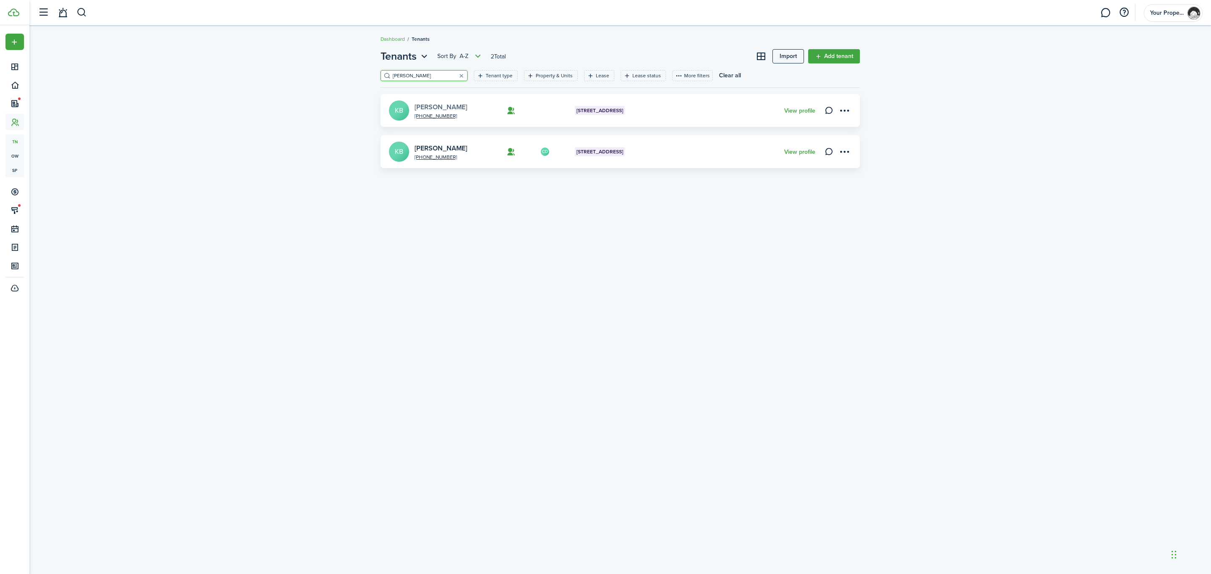
type input "[PERSON_NAME]"
click at [430, 106] on link "[PERSON_NAME]" at bounding box center [440, 107] width 53 height 10
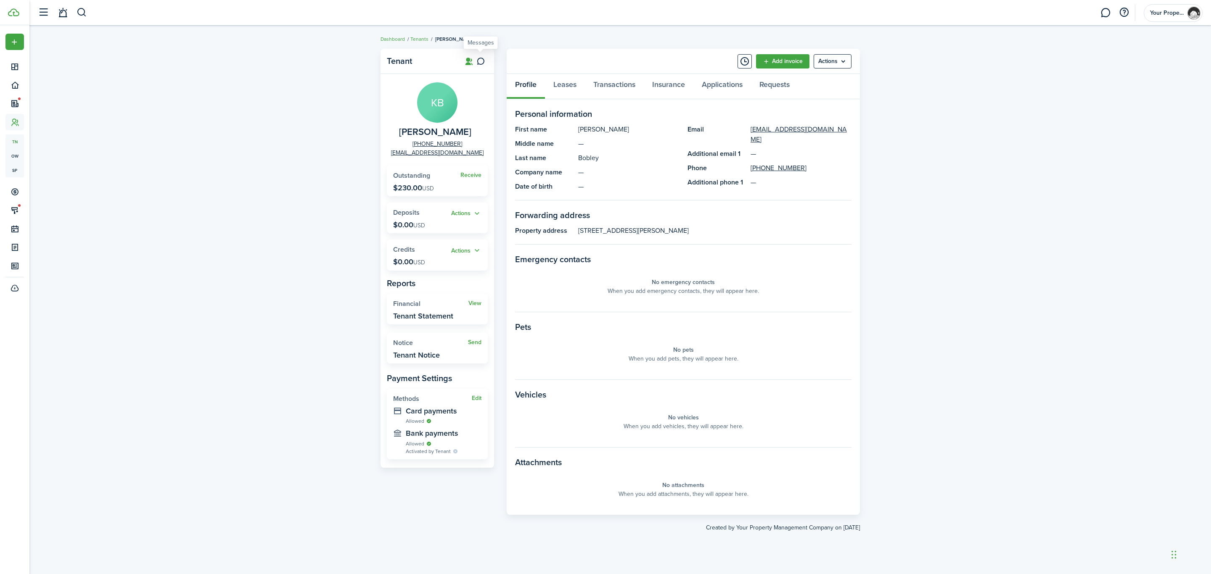
click at [479, 58] on icon at bounding box center [480, 61] width 9 height 8
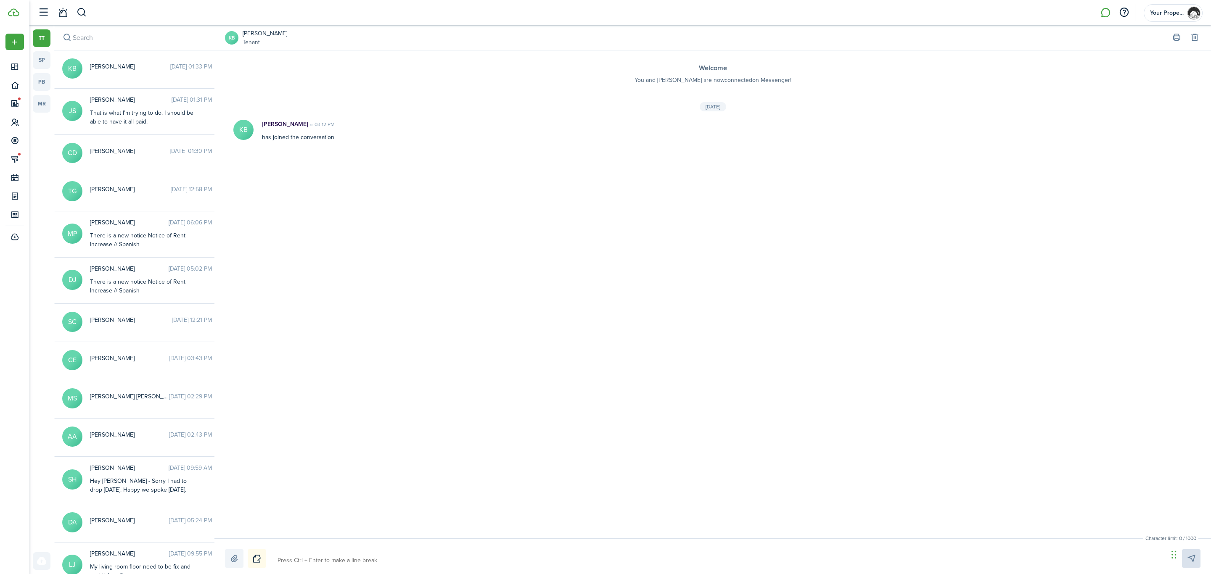
click at [237, 559] on label at bounding box center [234, 558] width 18 height 18
click at [225, 549] on input "file" at bounding box center [225, 549] width 0 height 0
click at [558, 541] on upload-file-list "pdf 14A Unit Transaction Log Incl. [DATE]-[DATE].pdf 57.27 KB" at bounding box center [712, 533] width 975 height 23
click at [530, 551] on div at bounding box center [712, 558] width 975 height 18
click at [314, 551] on div at bounding box center [712, 558] width 975 height 18
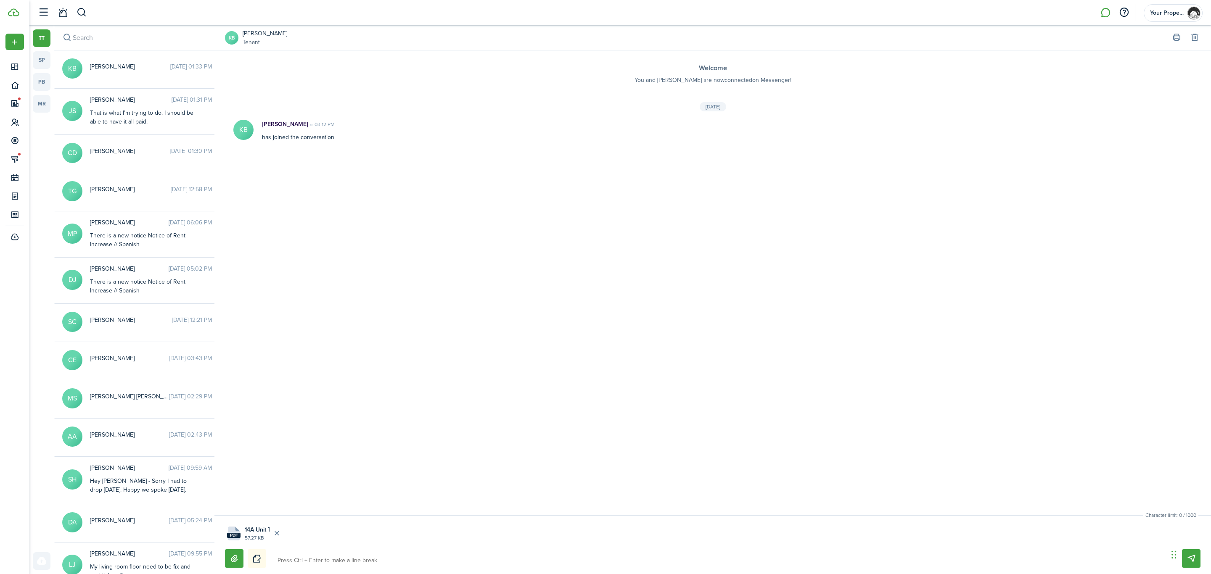
click at [310, 557] on textarea at bounding box center [719, 561] width 890 height 14
click at [899, 536] on upload-file-list "pdf 14A Unit Transaction Log Incl. [DATE]-[DATE].pdf 57.27 KB" at bounding box center [712, 533] width 975 height 23
click at [322, 566] on textarea at bounding box center [719, 561] width 890 height 14
click at [291, 529] on upload-file-list "pdf 14A Unit Transaction Log Incl. [DATE]-[DATE].pdf 57.27 KB" at bounding box center [712, 533] width 975 height 23
click at [312, 534] on upload-file-list "pdf 14A Unit Transaction Log Incl. [DATE]-[DATE].pdf 57.27 KB" at bounding box center [712, 533] width 975 height 23
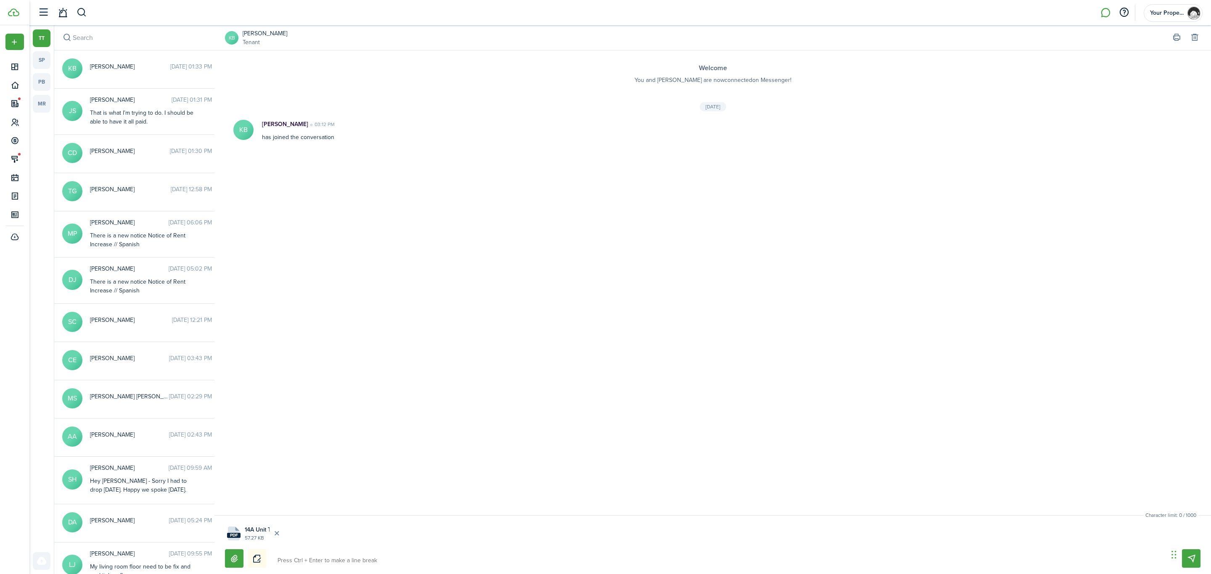
click at [322, 565] on textarea at bounding box center [719, 561] width 890 height 14
type textarea "P"
type textarea "Pl"
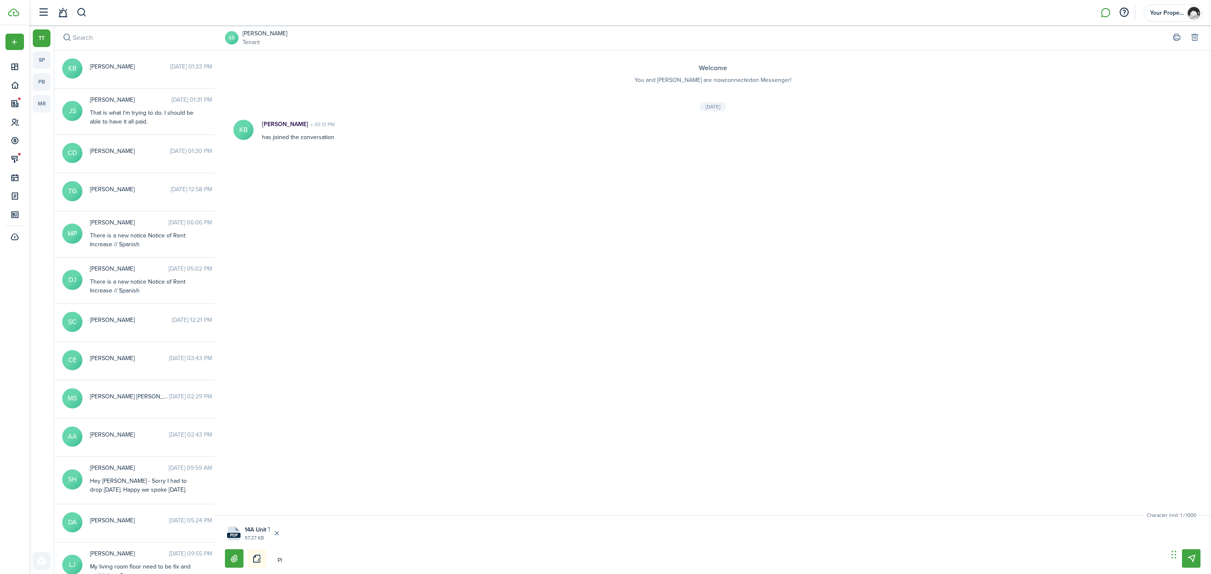
type textarea "Ple"
type textarea "Plea"
type textarea "Pleas"
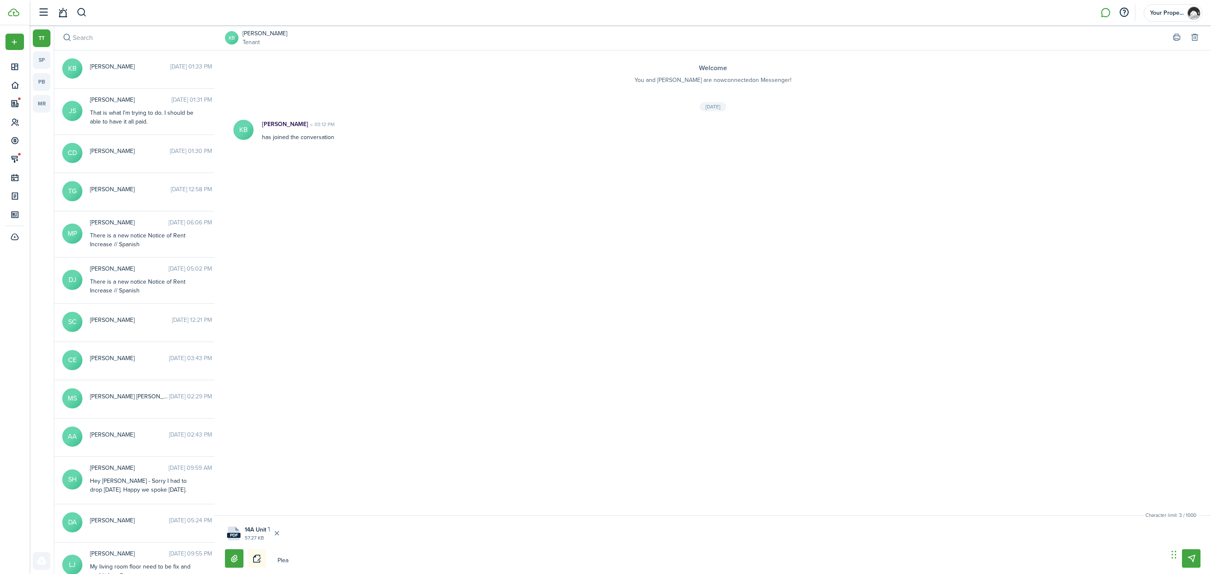
type textarea "Pleas"
type textarea "Please"
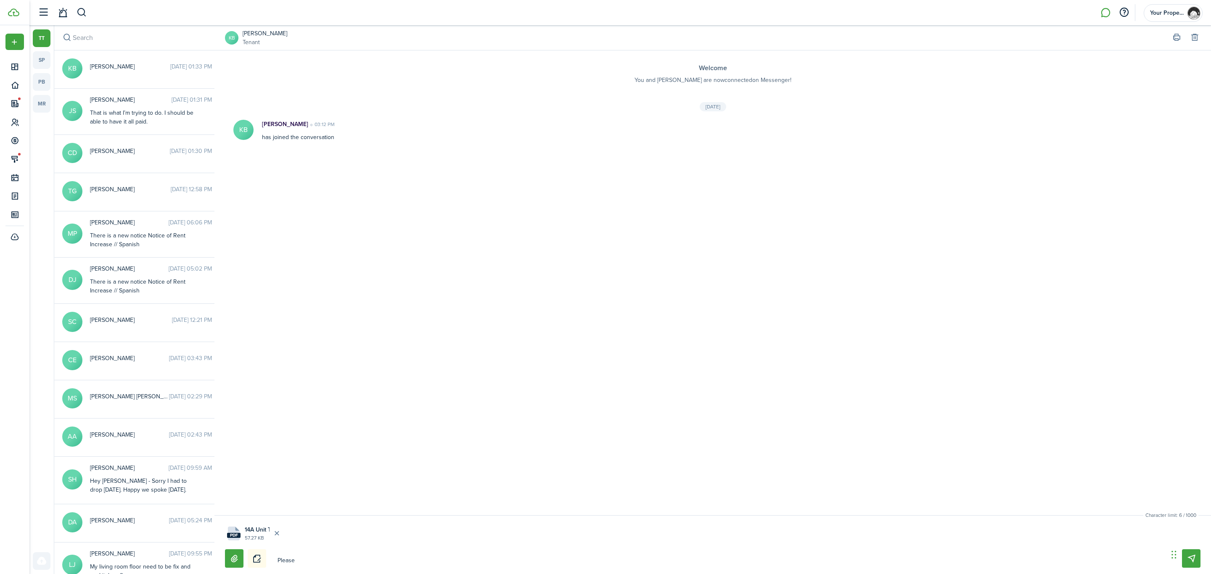
type textarea "Please s"
type textarea "Please se"
type textarea "Please see"
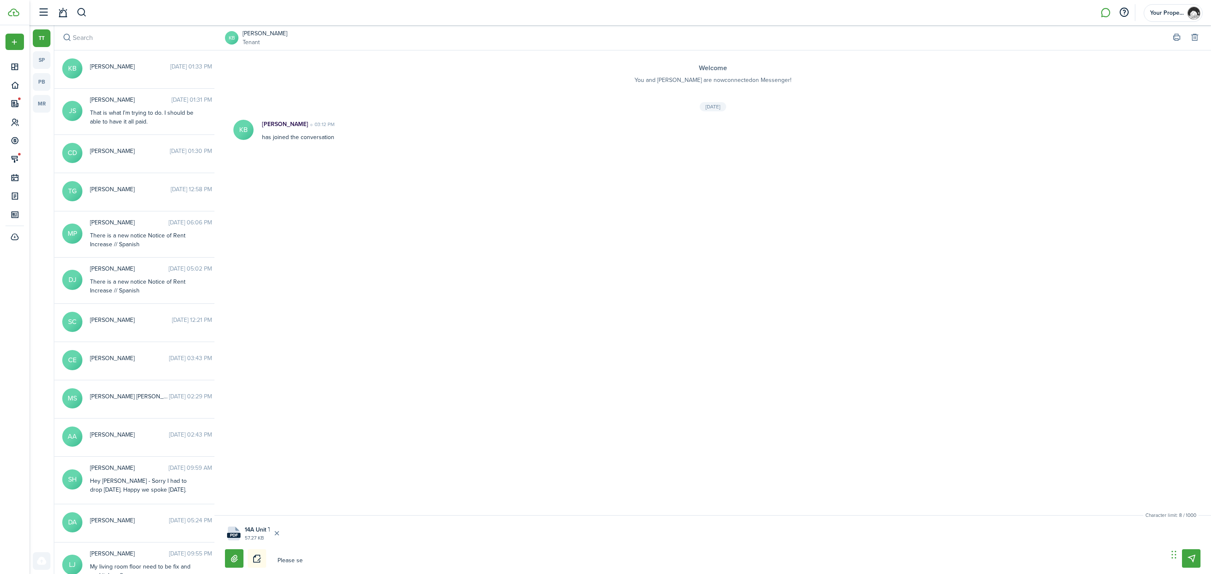
type textarea "Please see"
type textarea "Please see a"
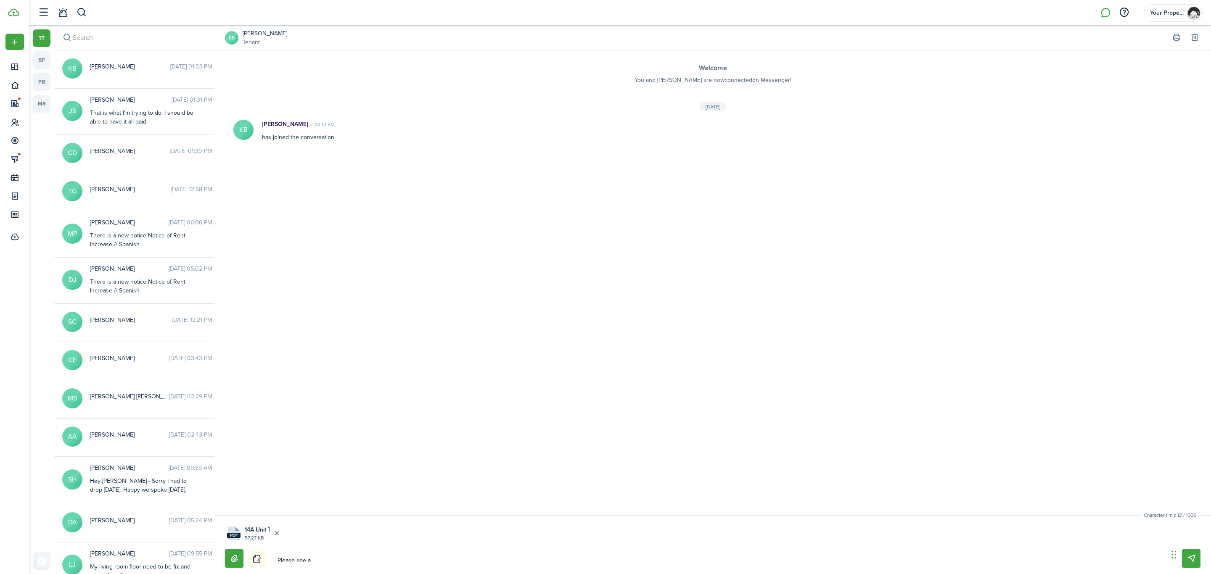
type textarea "Please see at"
type textarea "Please see att"
type textarea "Please see atta"
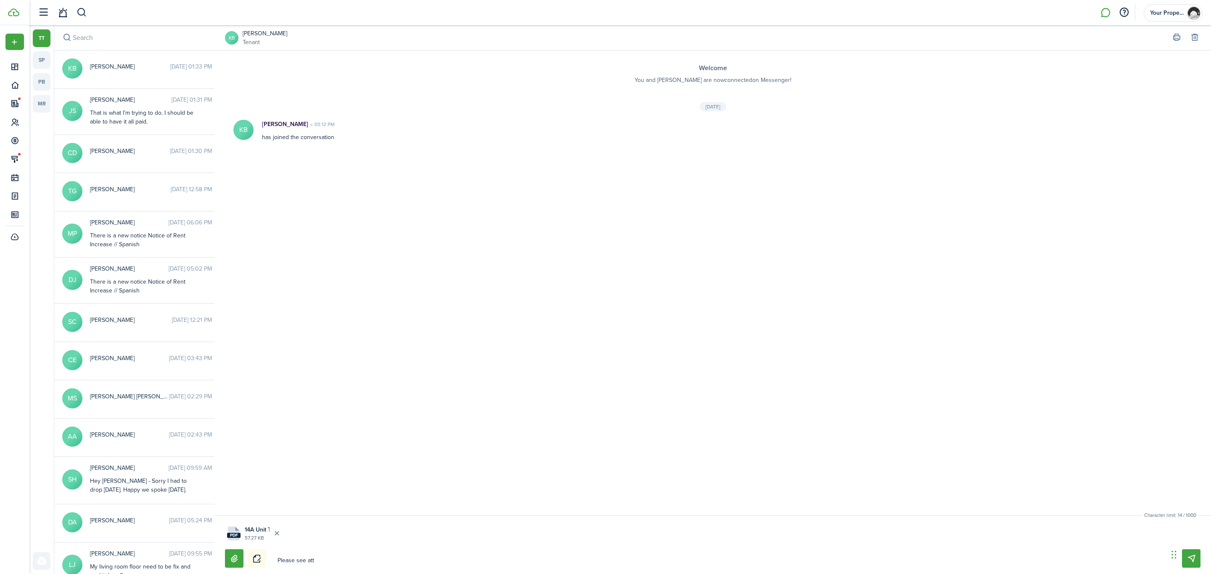
type textarea "Please see atta"
type textarea "Please see attac"
type textarea "Please see attach"
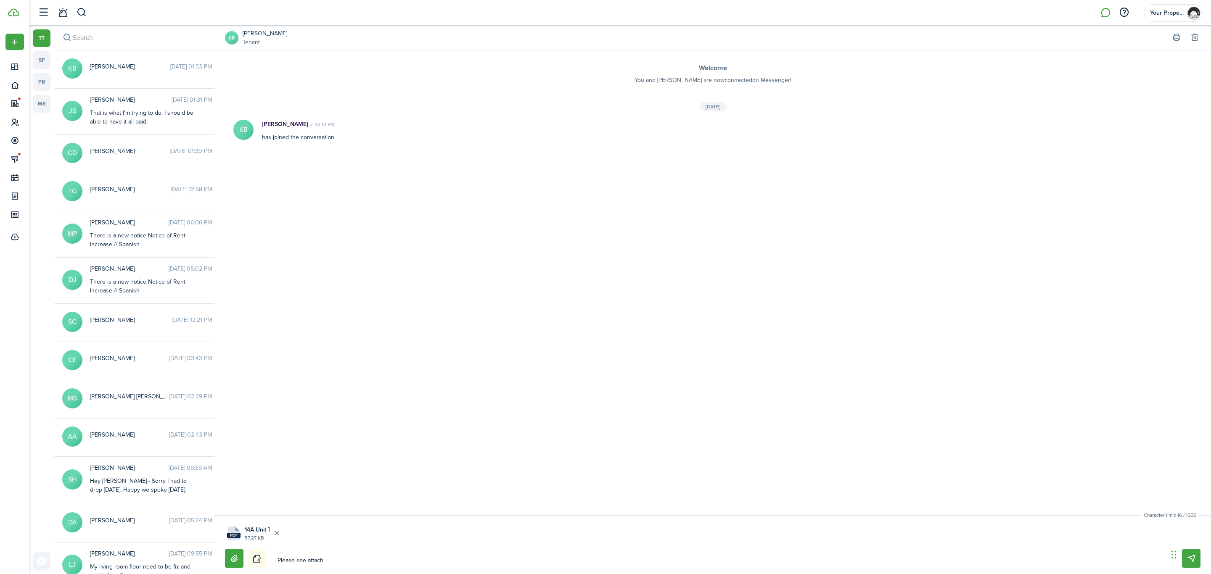
type textarea "Please see attache"
type textarea "Please see attached"
type textarea "Please see attached."
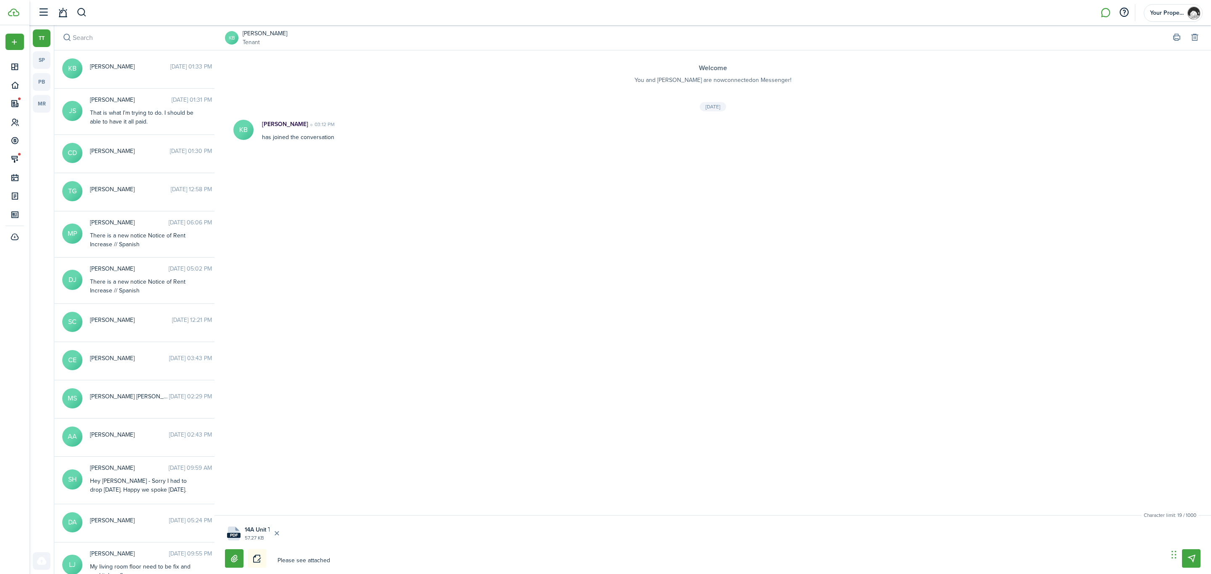
type textarea "Please see attached."
type textarea "Please see attached"
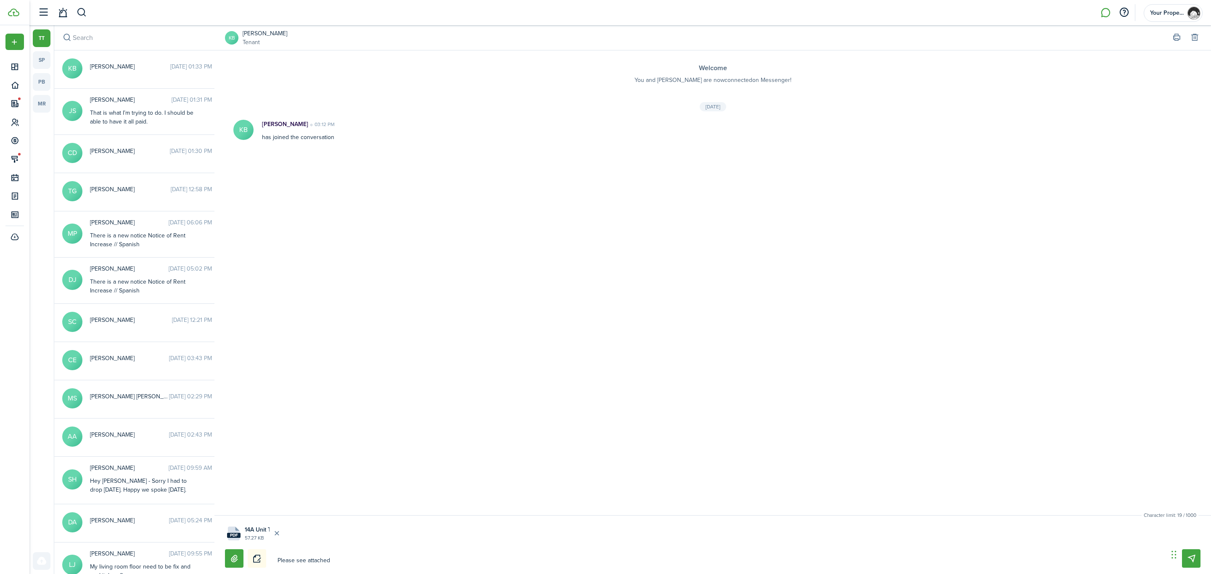
type textarea "Please see attached t"
type textarea "Please see attached tr"
type textarea "Please see attached tra"
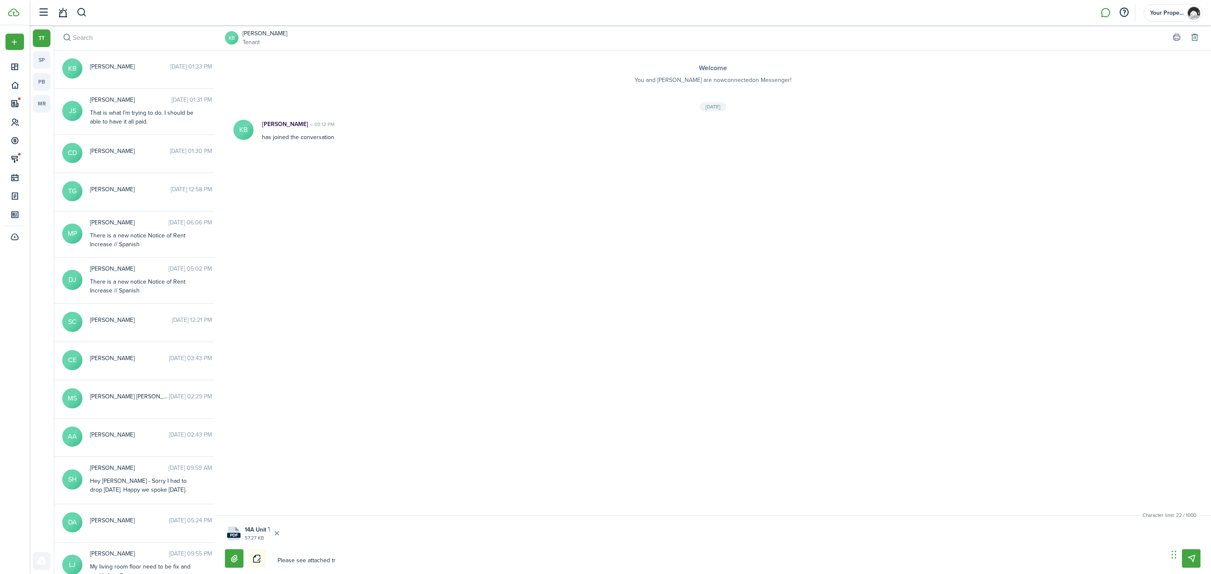
type textarea "Please see attached tra"
type textarea "Please see attached trab"
type textarea "Please see attached trabs"
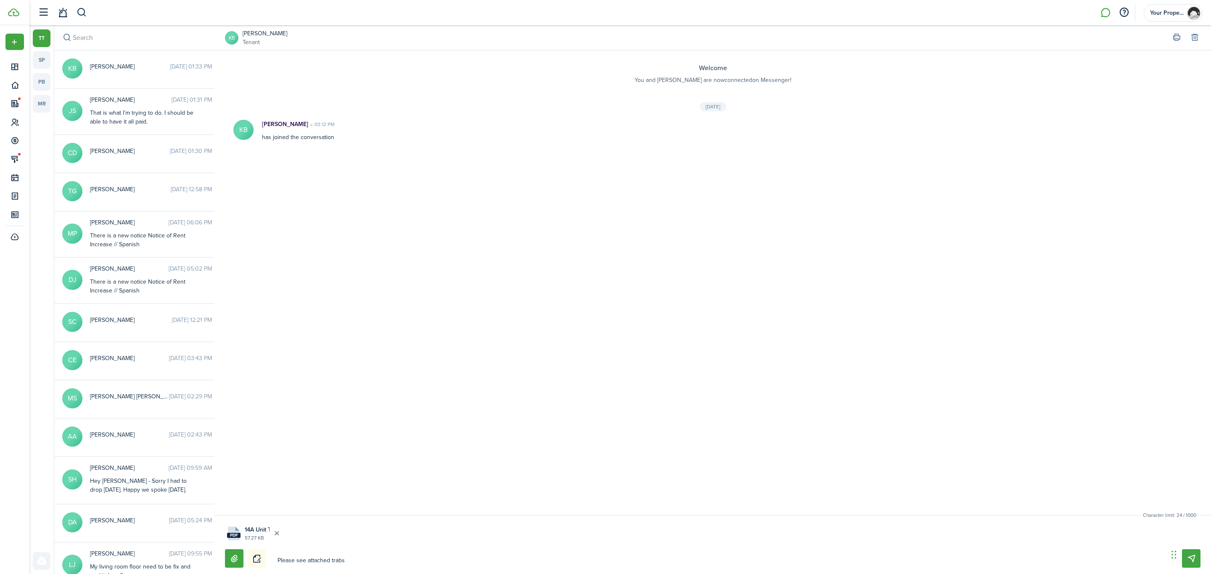
type textarea "Please see attached trabsa"
type textarea "Please see attached trabs"
type textarea "Please see attached trab"
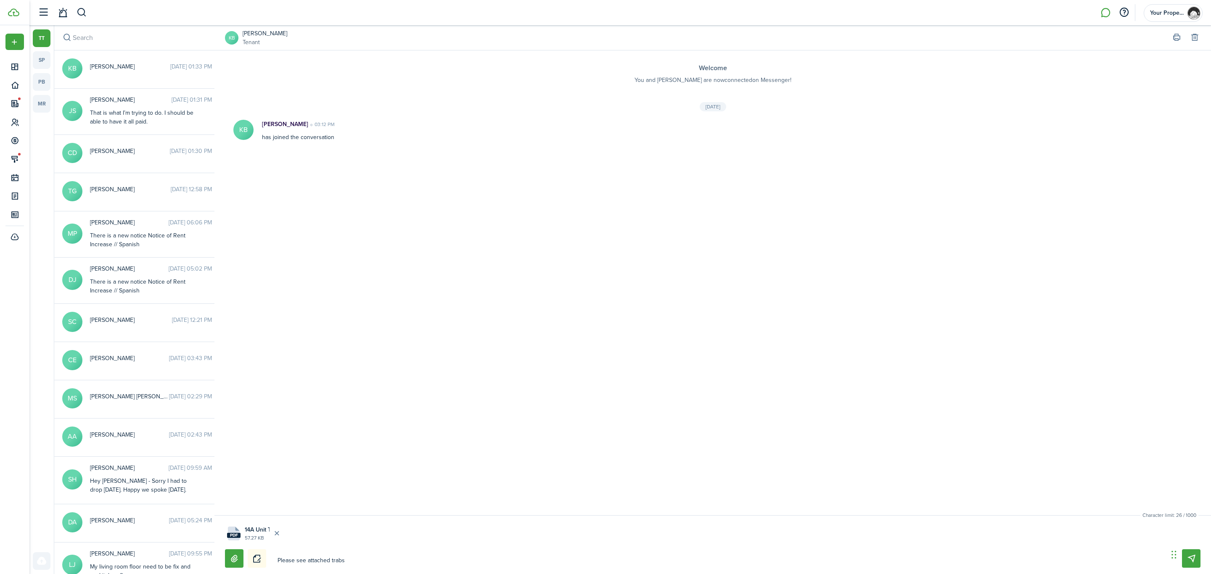
type textarea "Please see attached trab"
type textarea "Please see attached tra"
type textarea "Please see attached [PERSON_NAME]"
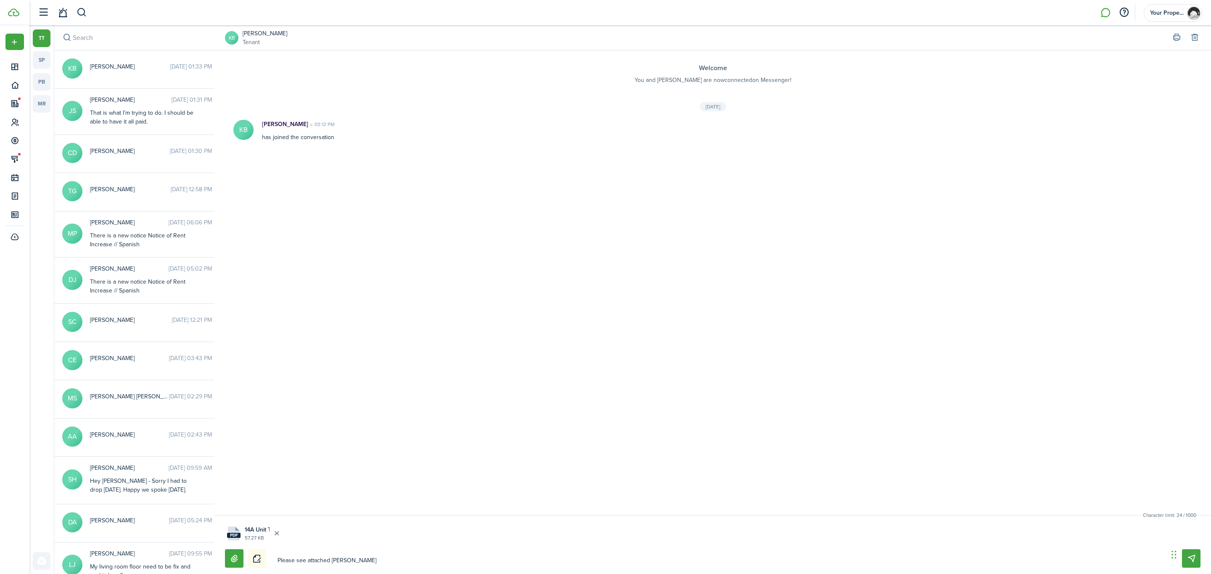
type textarea "Please see attached trans"
type textarea "Please see attached transa"
type textarea "Please see attached transac"
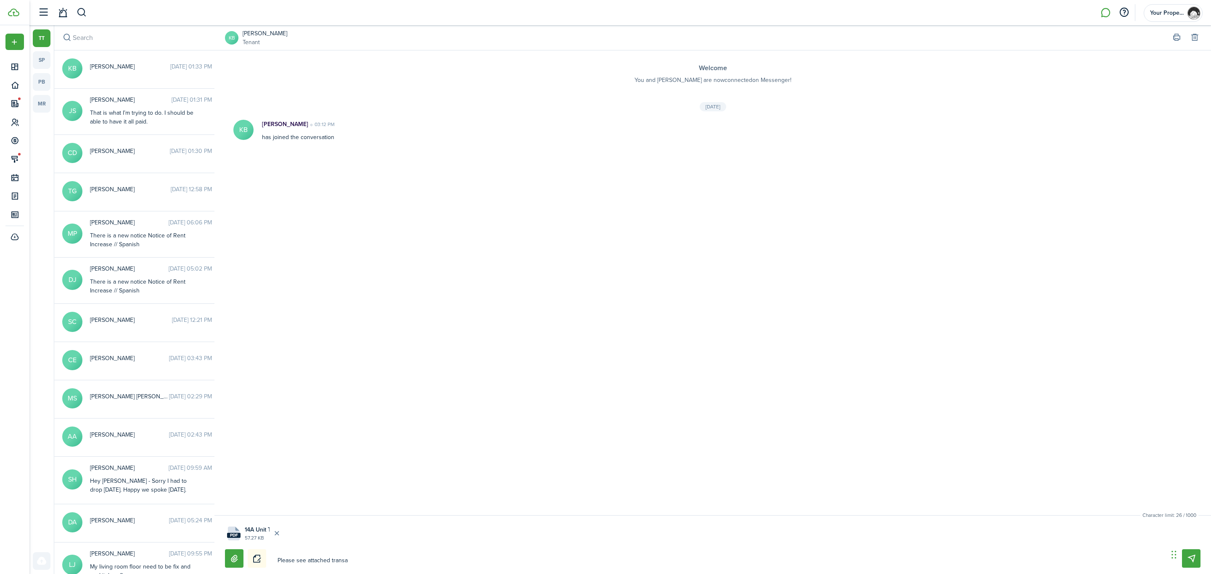
type textarea "Please see attached transac"
type textarea "Please see attached transact"
type textarea "Please see attached transacti"
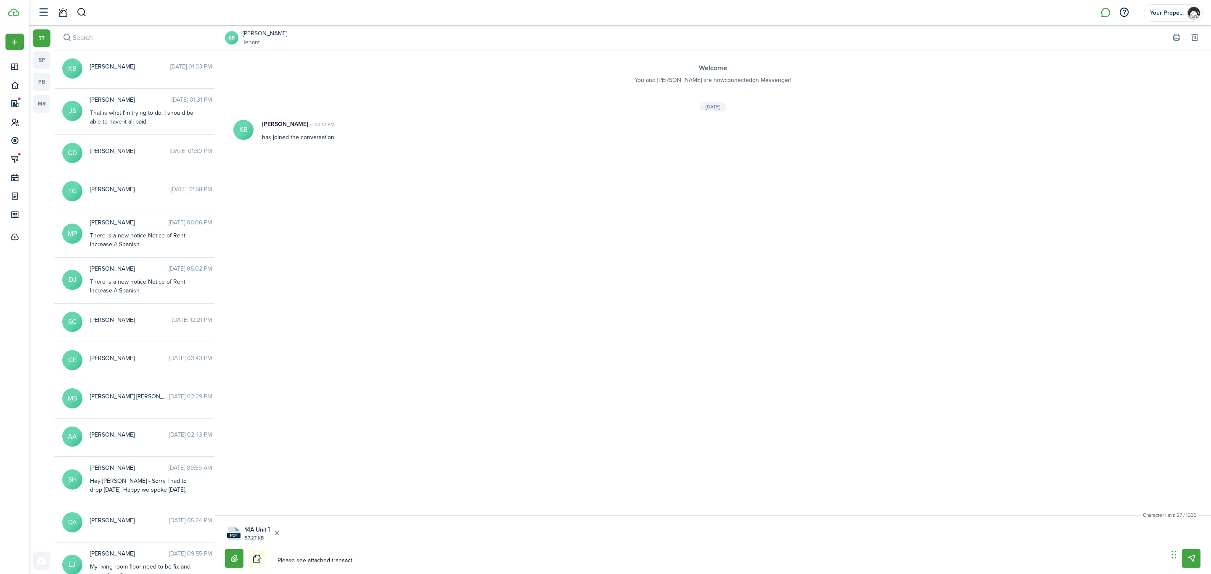
type textarea "Please see attached transactio"
type textarea "Please see attached transaction"
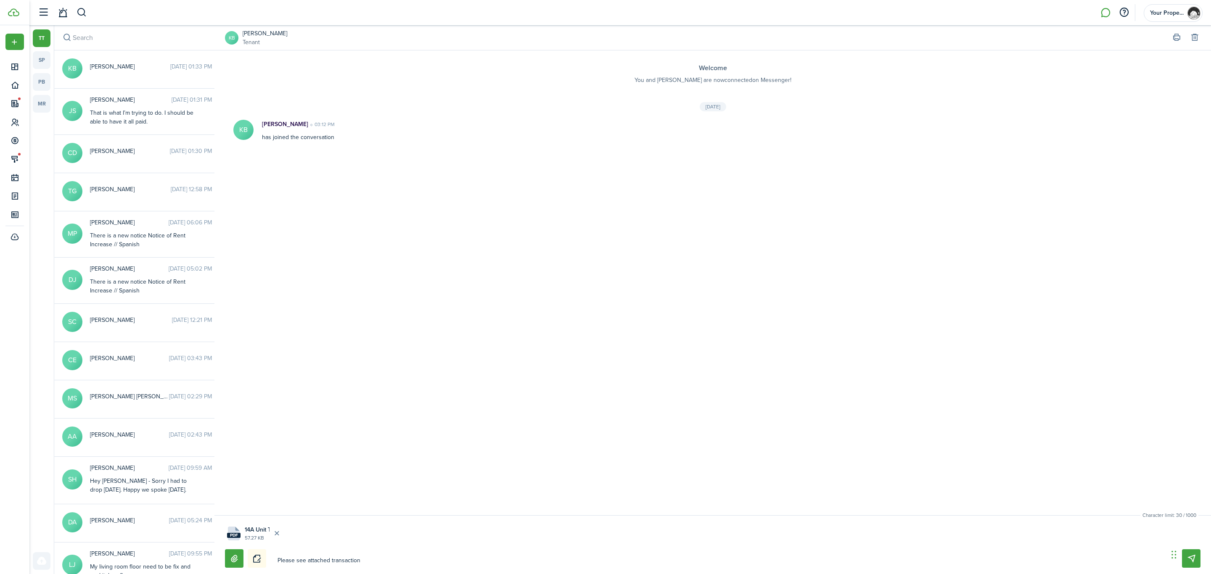
type textarea "Please see attached transaction"
type textarea "Please see attached transaction l"
type textarea "Please see attached transaction lo"
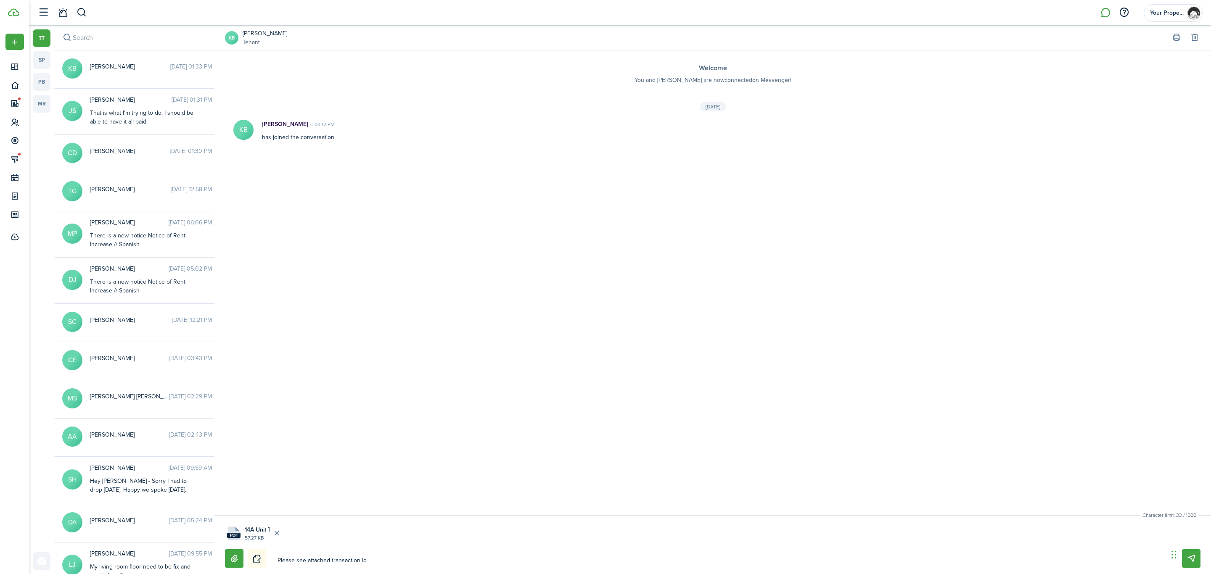
type textarea "Please see attached transaction log"
type textarea "Please see attached transaction log,."
type textarea "Please see attached transaction log,"
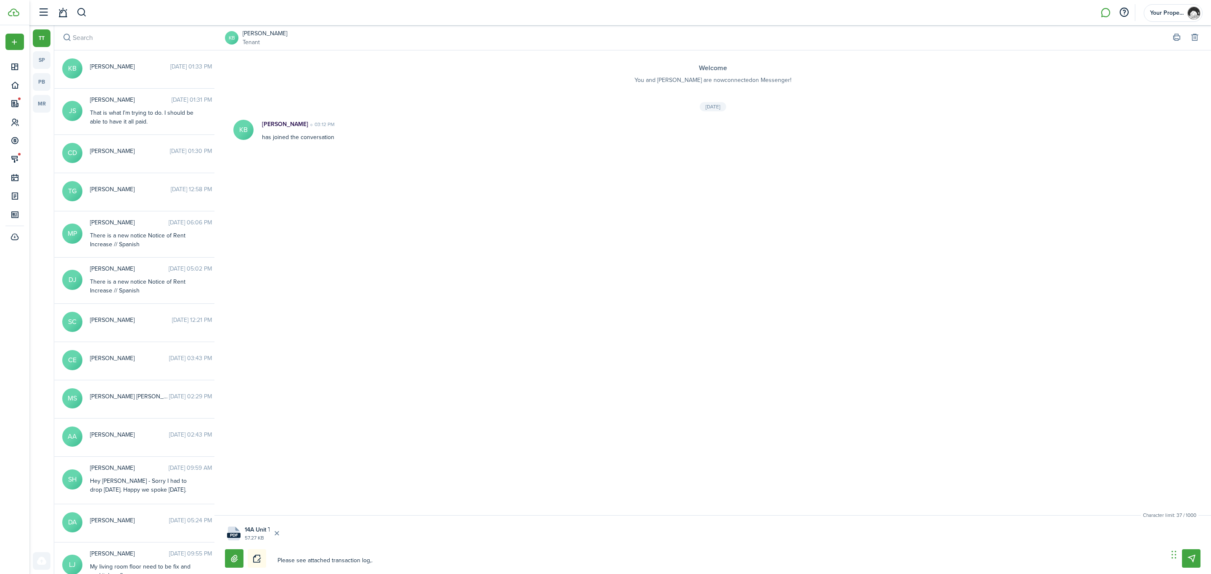
type textarea "Please see attached transaction log,"
type textarea "Please see attached transaction log"
type textarea "Please see attached transaction log."
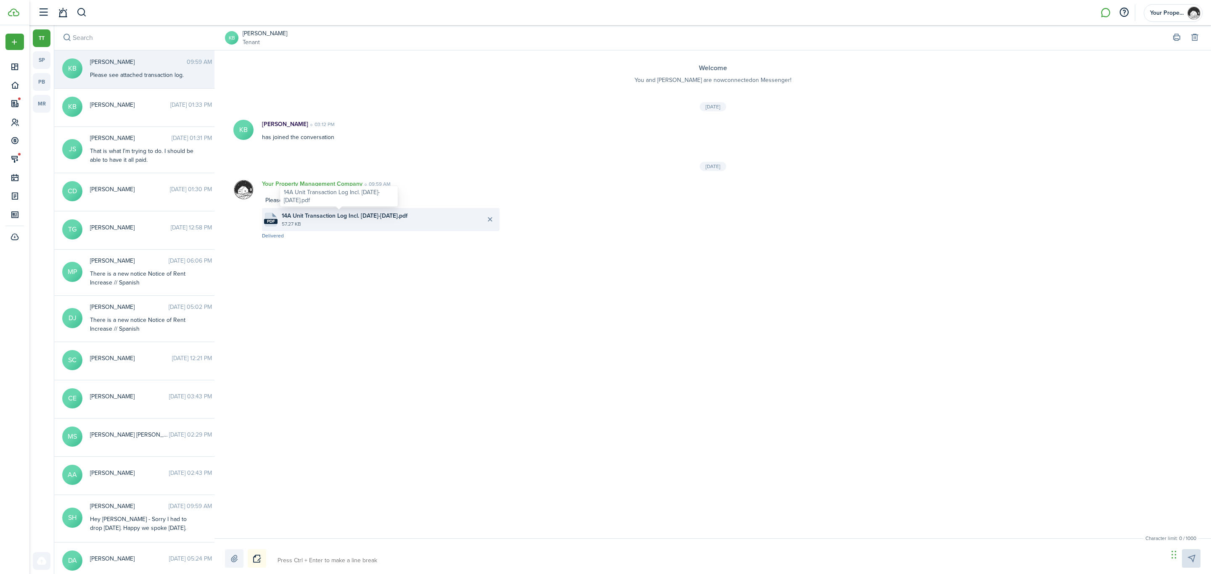
click at [337, 218] on span "14A Unit Transaction Log Incl. [DATE]-[DATE].pdf" at bounding box center [345, 215] width 126 height 9
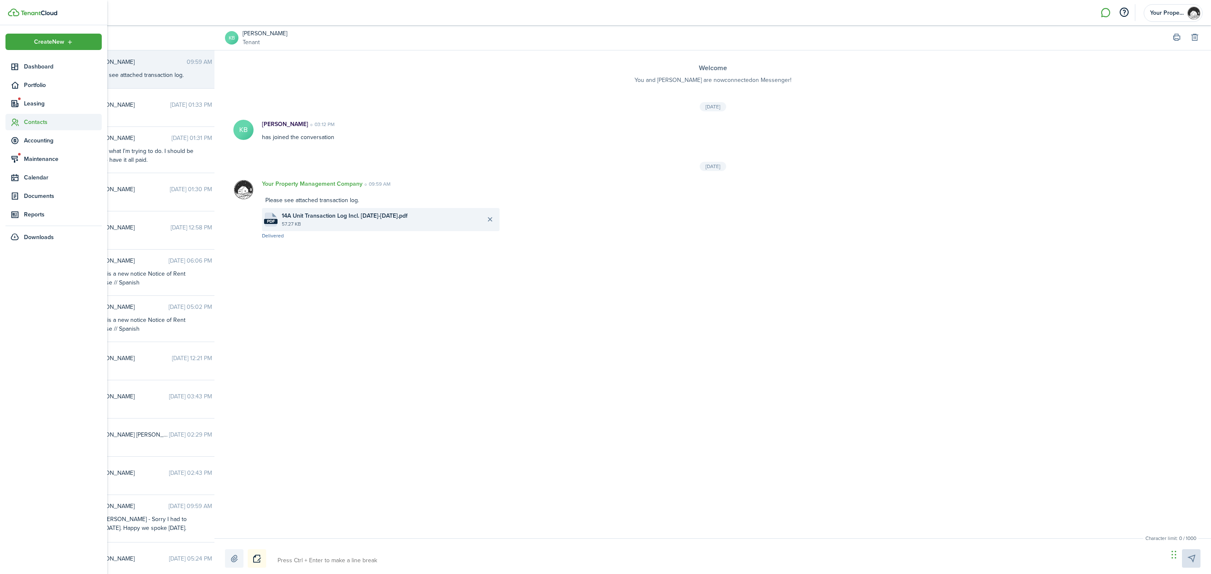
click at [59, 127] on span "Contacts" at bounding box center [53, 122] width 96 height 16
click at [43, 140] on span "Tenants" at bounding box center [63, 141] width 78 height 9
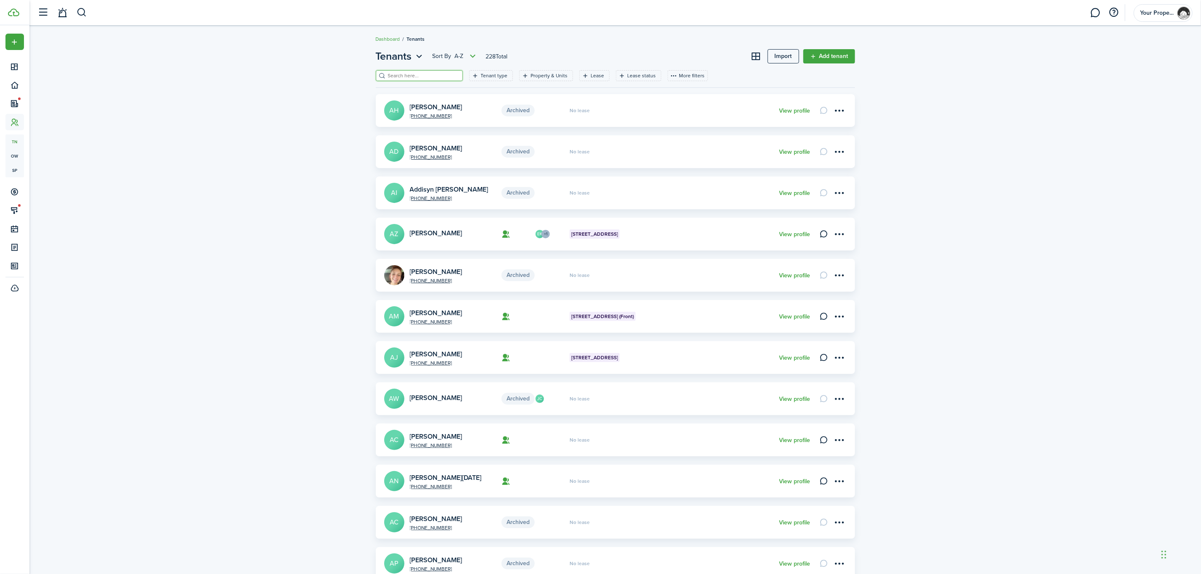
click at [436, 75] on input "search" at bounding box center [423, 76] width 74 height 8
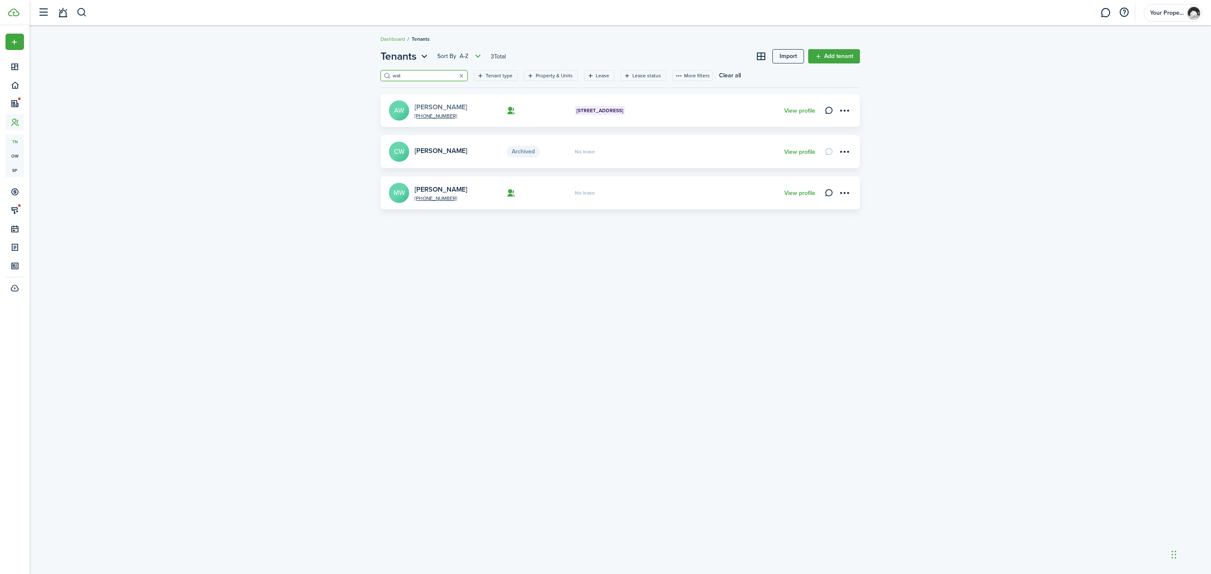
click at [453, 109] on link "[PERSON_NAME]" at bounding box center [440, 107] width 53 height 10
click at [408, 76] on input "wat" at bounding box center [427, 76] width 74 height 8
drag, startPoint x: 425, startPoint y: 74, endPoint x: 195, endPoint y: 73, distance: 230.8
click at [195, 73] on div "Tenants Sort by A-Z 2 Total Import Add tenant kenya Tenant type Property & Unit…" at bounding box center [619, 109] width 1181 height 128
click at [797, 153] on link "View profile" at bounding box center [799, 152] width 31 height 7
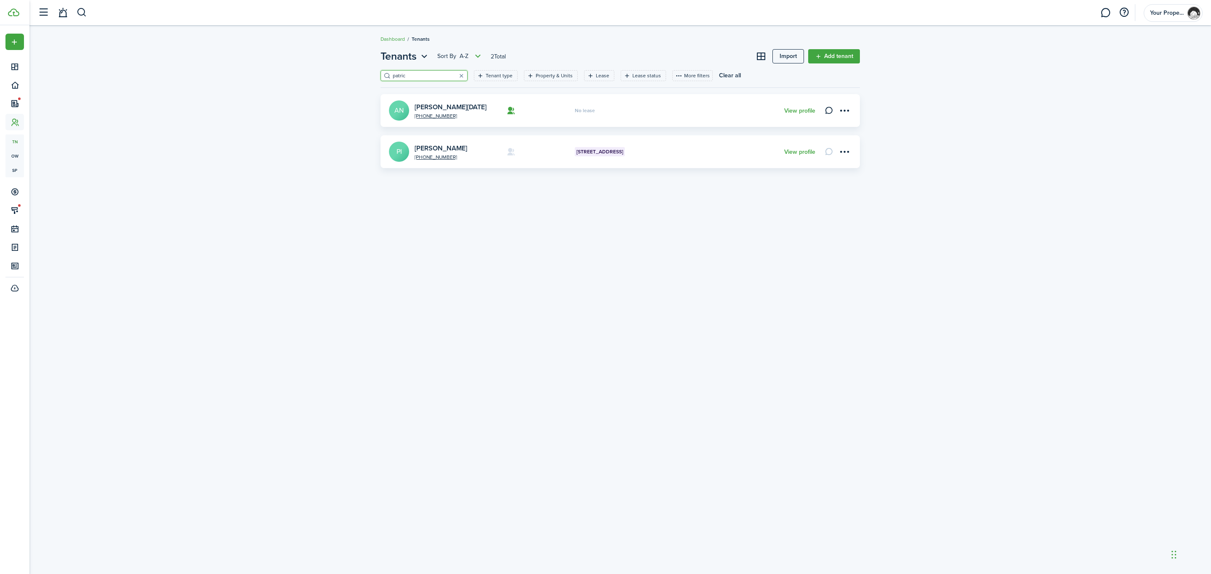
click at [430, 71] on filter-search "patric" at bounding box center [423, 75] width 87 height 11
click at [428, 77] on input "patric" at bounding box center [427, 76] width 74 height 8
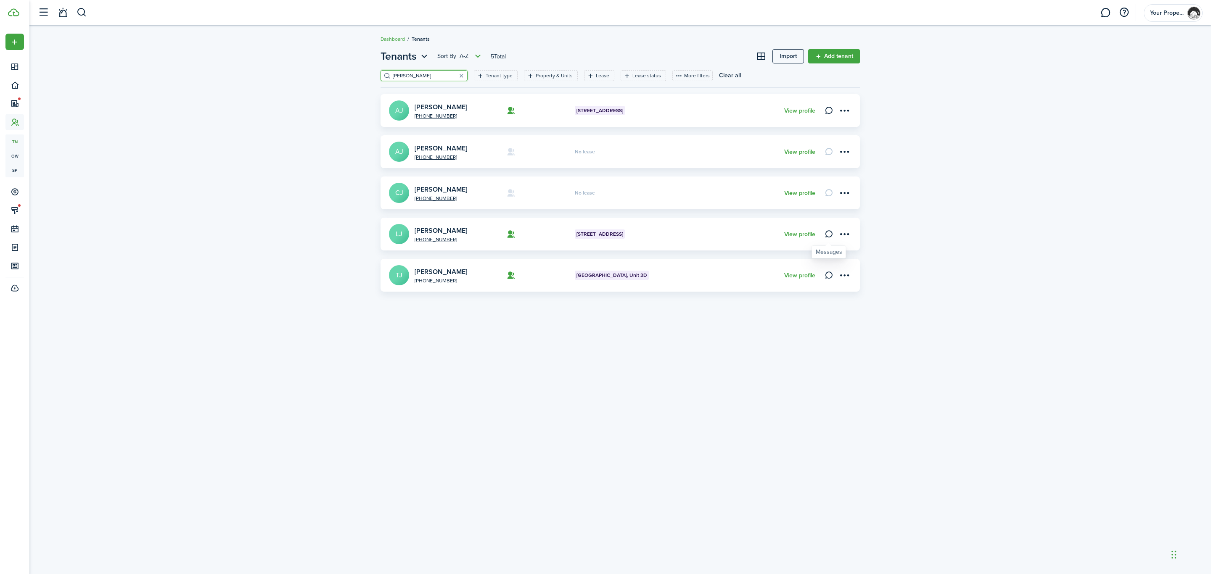
click at [829, 236] on icon at bounding box center [828, 234] width 9 height 8
drag, startPoint x: 425, startPoint y: 76, endPoint x: 369, endPoint y: 76, distance: 56.3
click at [369, 76] on div "Tenants Sort by A-Z 5 Total Import Add tenant [PERSON_NAME] Tenant type Propert…" at bounding box center [619, 170] width 1181 height 251
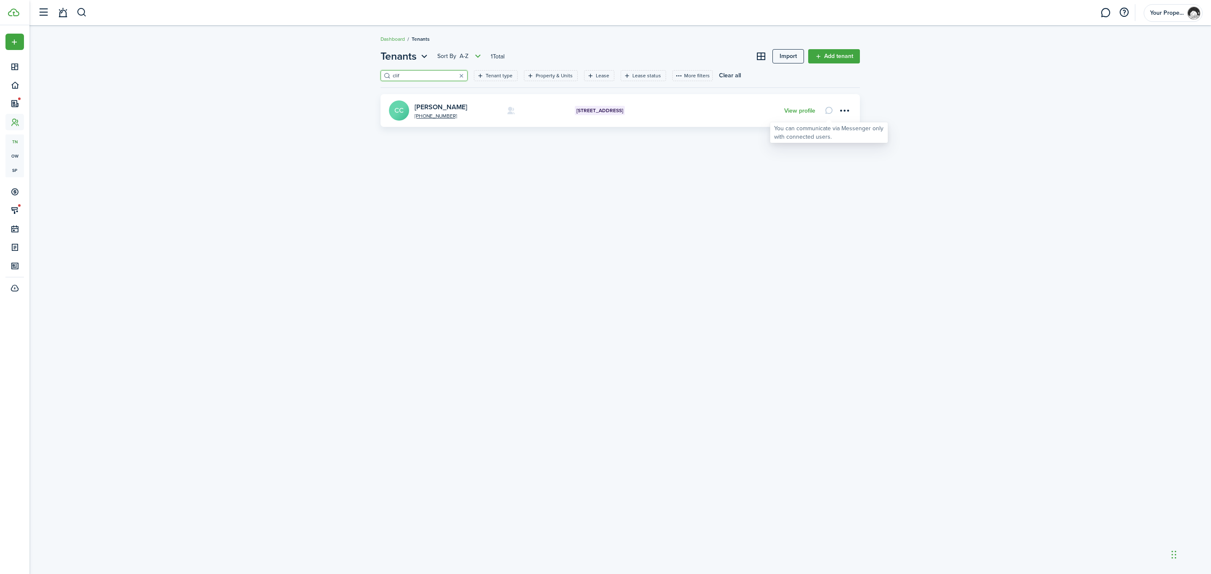
click at [828, 113] on card-message at bounding box center [828, 110] width 14 height 14
click at [429, 76] on input "clif" at bounding box center [427, 76] width 74 height 8
click at [825, 107] on icon at bounding box center [828, 110] width 9 height 8
drag, startPoint x: 426, startPoint y: 71, endPoint x: 382, endPoint y: 73, distance: 43.8
click at [382, 73] on filter-search "elan" at bounding box center [423, 75] width 87 height 11
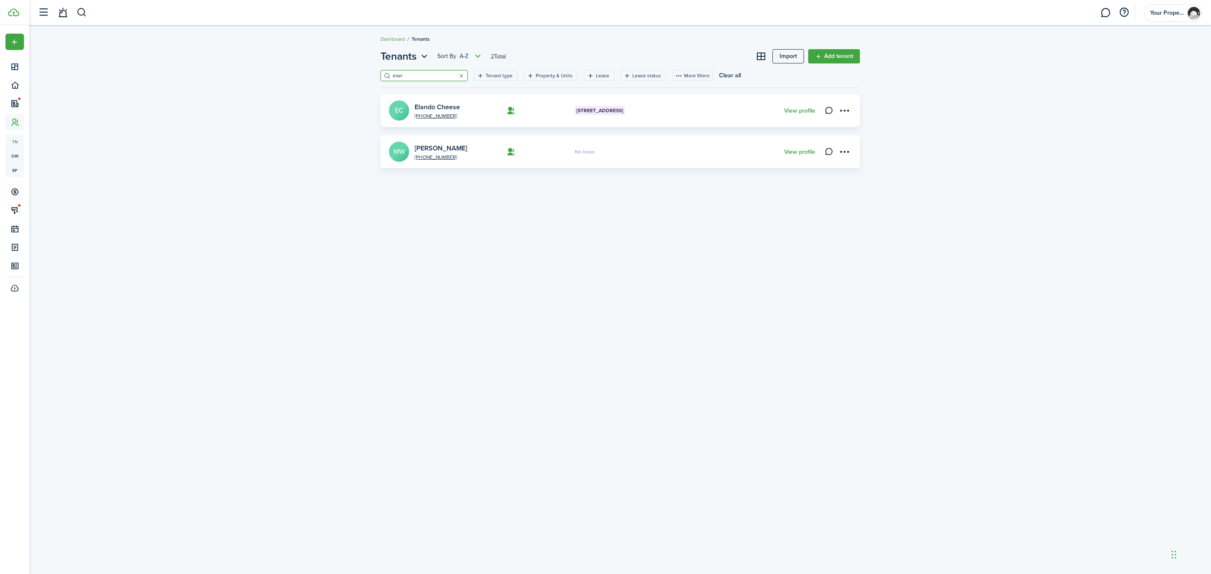
drag, startPoint x: 406, startPoint y: 73, endPoint x: 336, endPoint y: 74, distance: 70.2
click at [336, 74] on div "Tenants Sort by A-Z 2 Total Import Add tenant elan Tenant type Property & Units…" at bounding box center [619, 109] width 1181 height 128
type input "[PERSON_NAME]"
click at [434, 107] on link "[PERSON_NAME]" at bounding box center [440, 107] width 53 height 10
click at [825, 112] on icon at bounding box center [828, 110] width 9 height 8
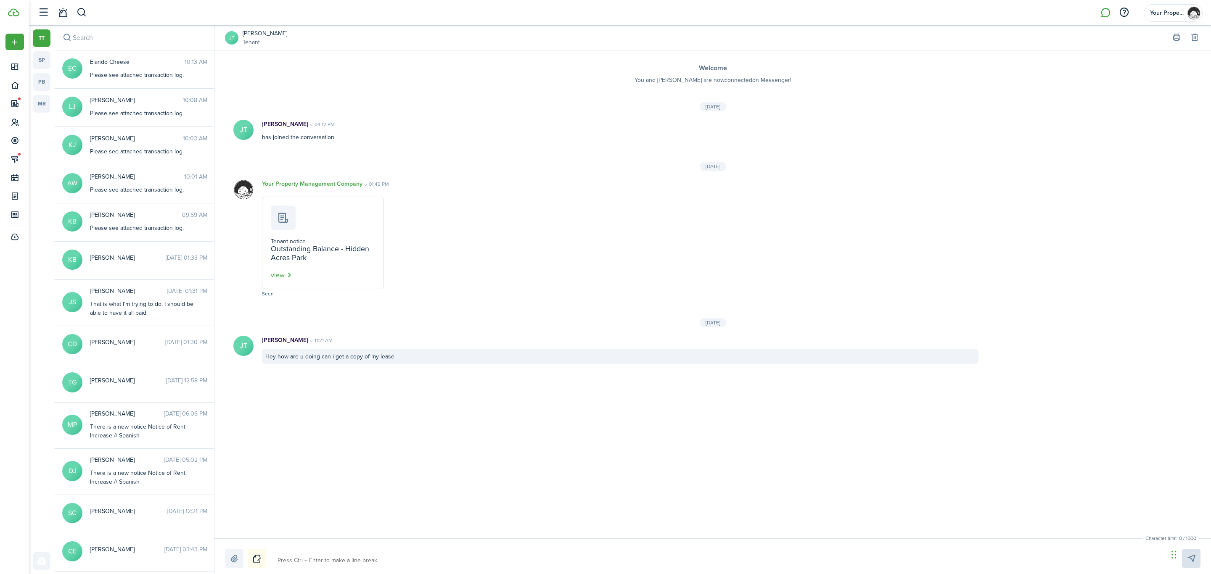
click at [256, 32] on link "[PERSON_NAME]" at bounding box center [265, 33] width 45 height 9
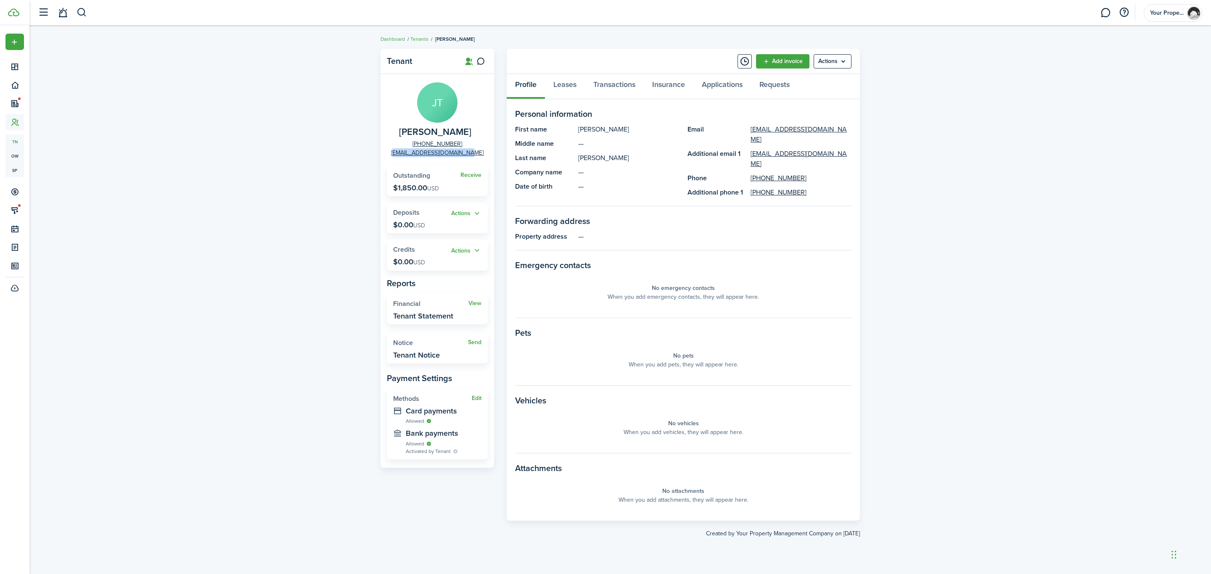
drag, startPoint x: 476, startPoint y: 154, endPoint x: 396, endPoint y: 159, distance: 80.0
click at [396, 159] on panel-main-body "[PERSON_NAME] [PERSON_NAME] [PHONE_NUMBER] [EMAIL_ADDRESS][DOMAIN_NAME] Receive…" at bounding box center [436, 271] width 113 height 394
copy link "[EMAIL_ADDRESS][DOMAIN_NAME]"
click at [566, 81] on link "Leases" at bounding box center [565, 86] width 40 height 25
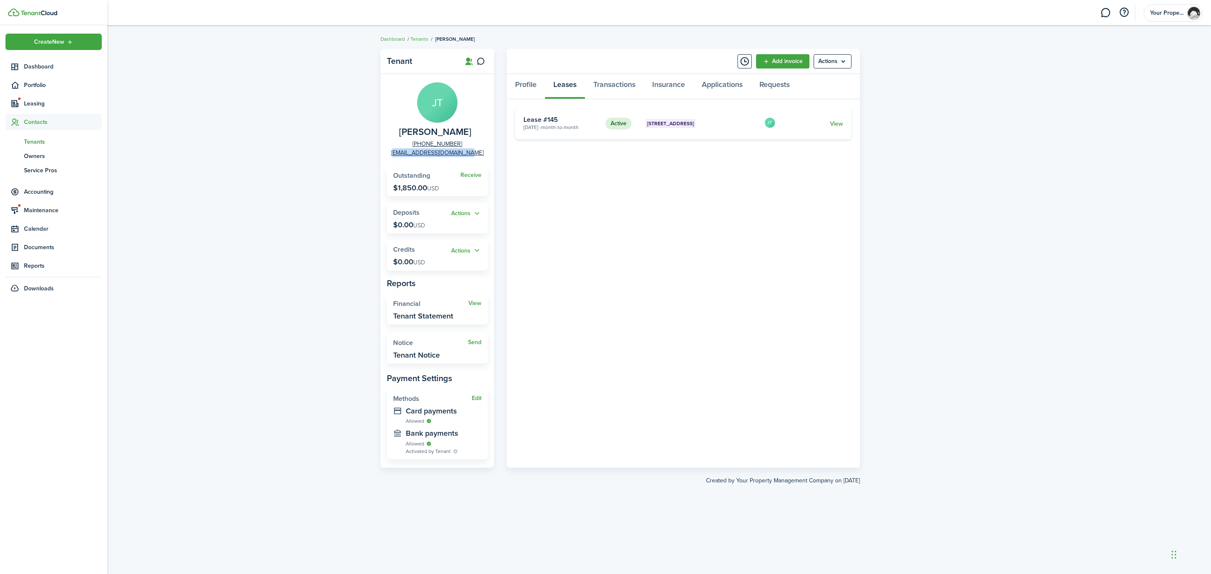
click at [32, 142] on span "Tenants" at bounding box center [63, 141] width 78 height 9
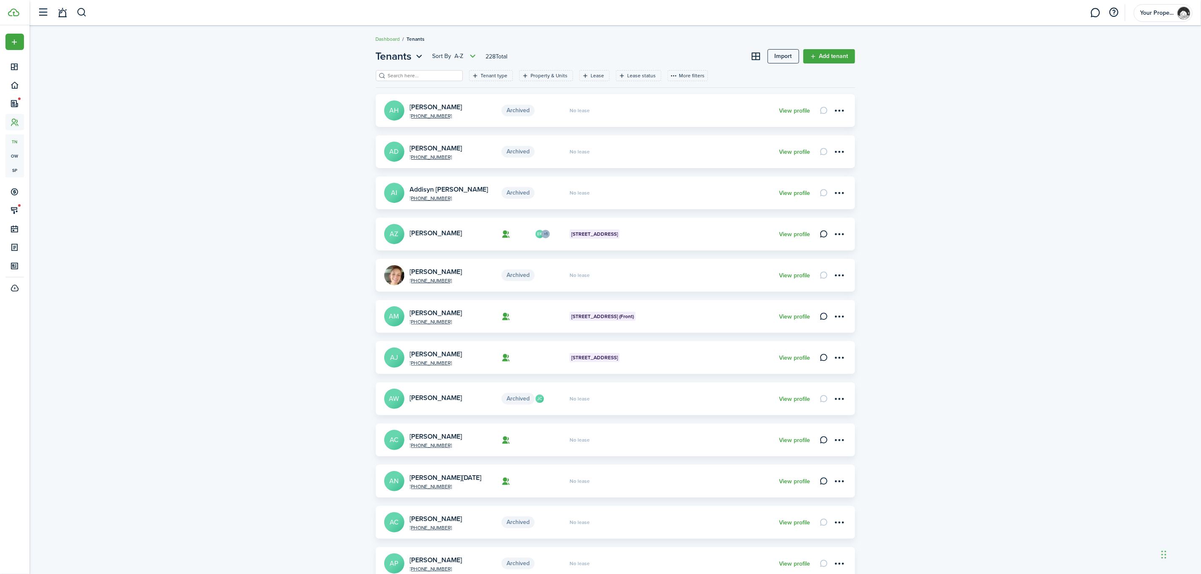
click at [393, 73] on input "search" at bounding box center [423, 76] width 74 height 8
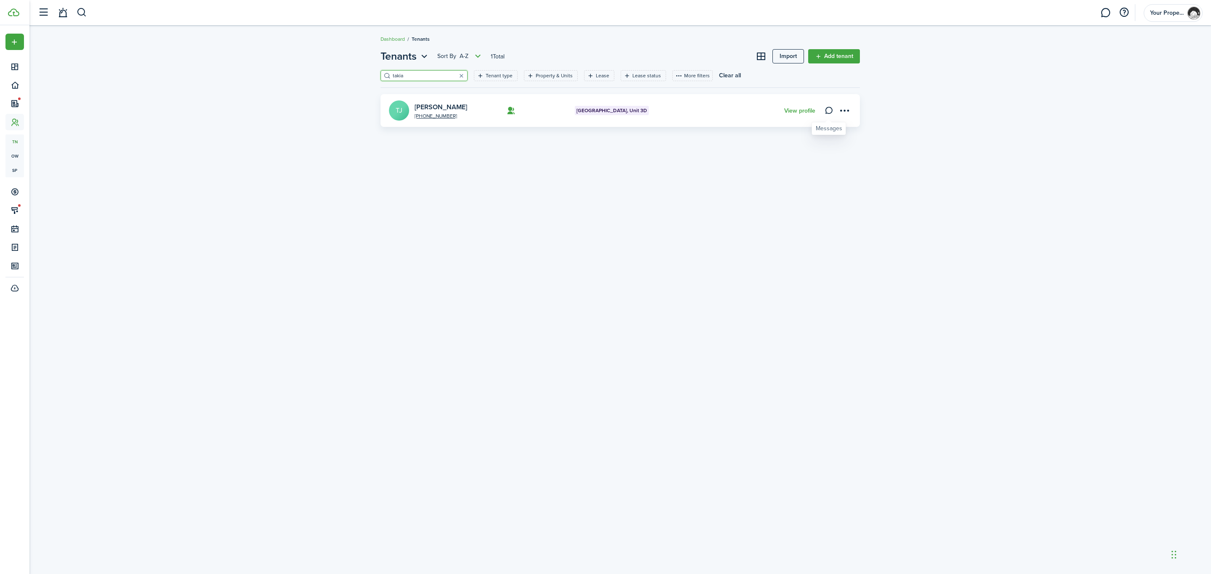
click at [826, 111] on icon at bounding box center [828, 110] width 9 height 8
click at [409, 68] on header-page "Tenants Sort by A-Z 1 Total Import Add tenant" at bounding box center [619, 59] width 479 height 21
click at [418, 75] on input "takia" at bounding box center [427, 76] width 74 height 8
type input "[PERSON_NAME]"
click at [428, 150] on link "[PERSON_NAME]" at bounding box center [440, 151] width 53 height 10
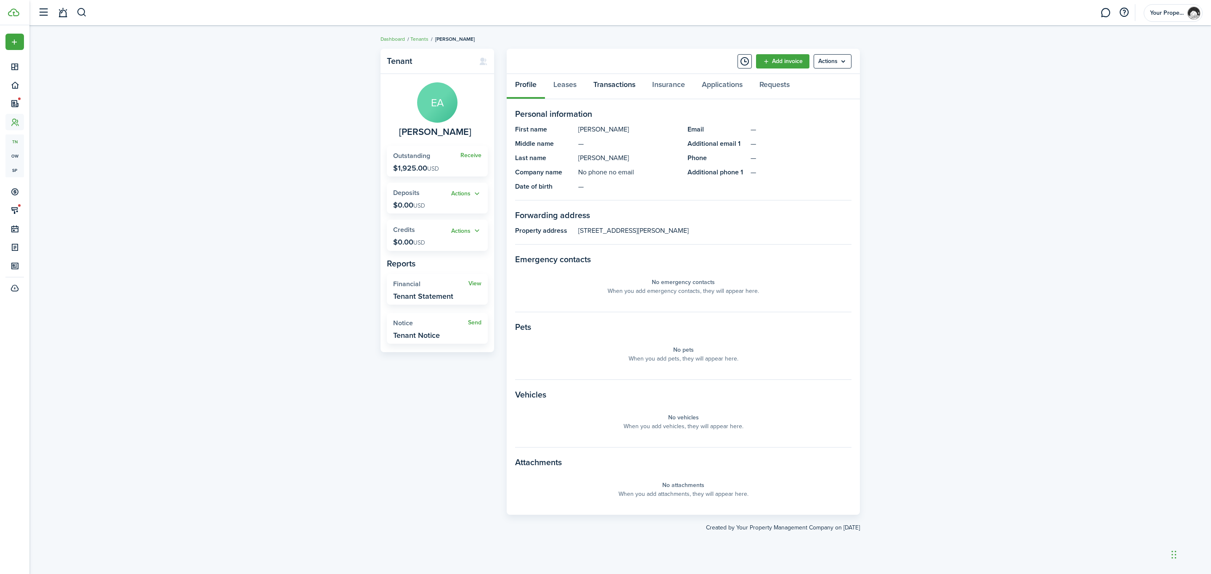
click at [605, 83] on link "Transactions" at bounding box center [614, 86] width 59 height 25
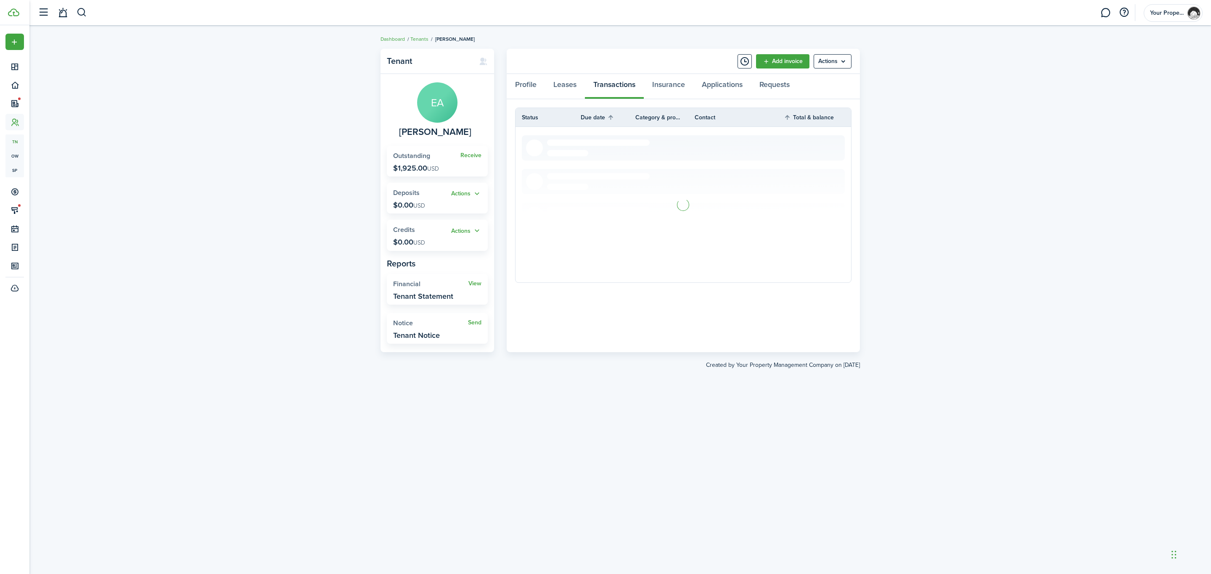
click at [563, 73] on panel-main-header "Add invoice Actions" at bounding box center [682, 61] width 353 height 25
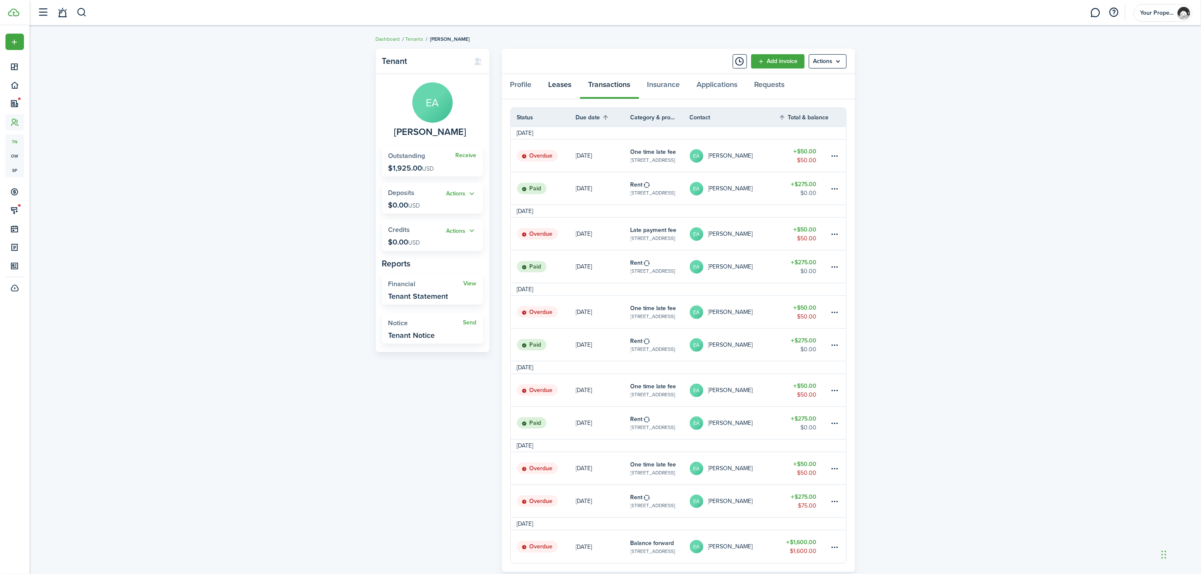
click at [572, 83] on link "Leases" at bounding box center [560, 86] width 40 height 25
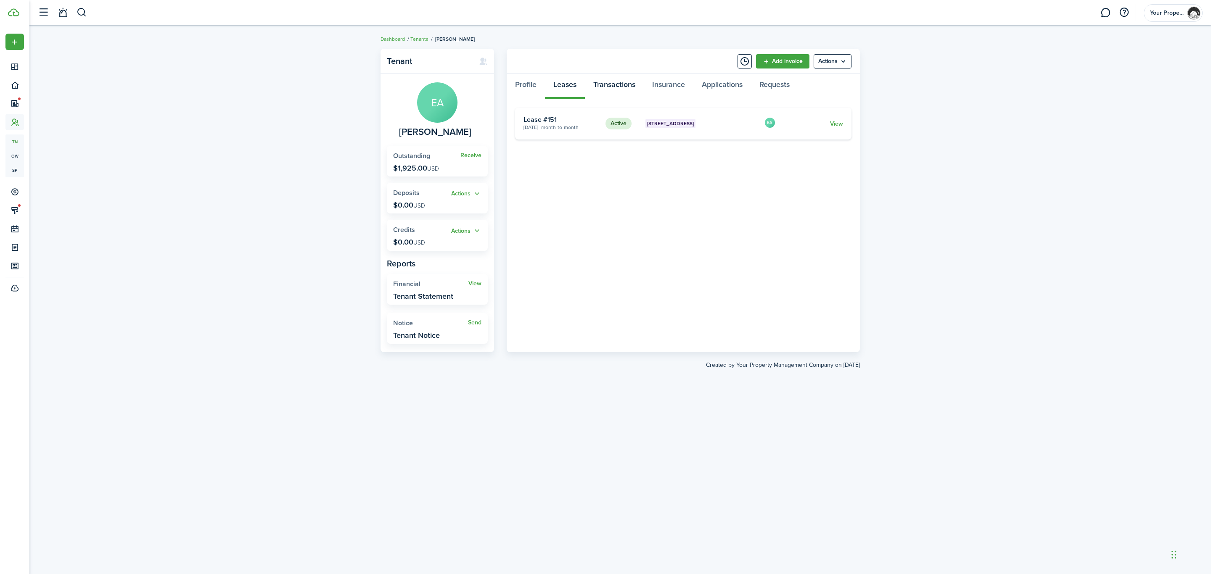
click at [603, 87] on link "Transactions" at bounding box center [614, 86] width 59 height 25
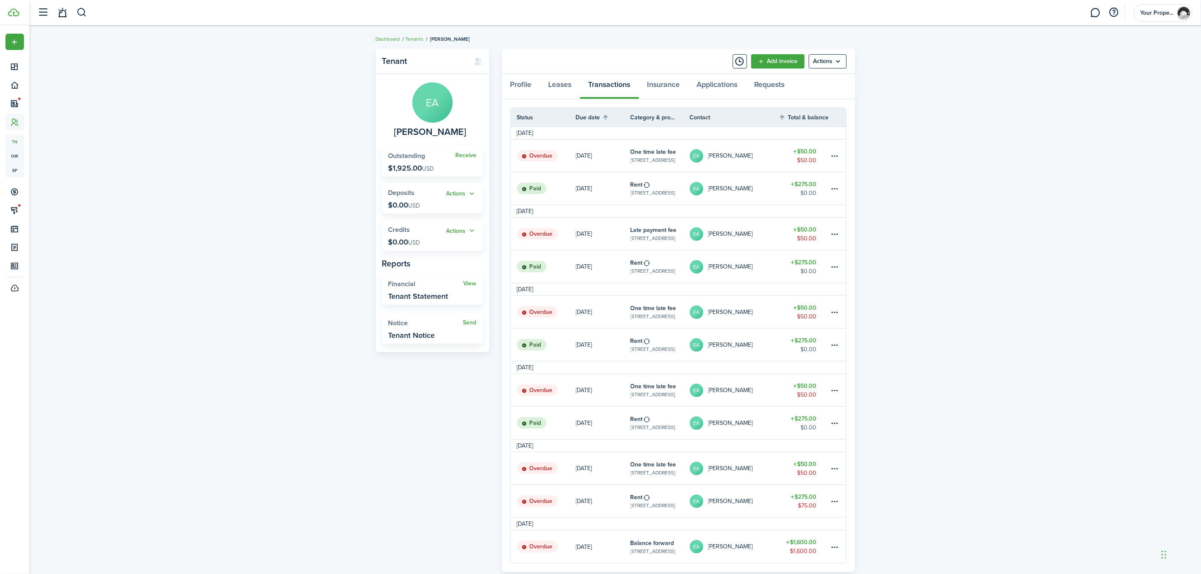
click at [1033, 197] on div "Tenant EA [PERSON_NAME] Receive Outstanding $1,925.00 USD Actions Deposits $0.0…" at bounding box center [614, 319] width 1171 height 549
click at [911, 121] on div "Tenant EA [PERSON_NAME] Receive Outstanding $1,925.00 USD Actions Deposits $0.0…" at bounding box center [614, 319] width 1171 height 549
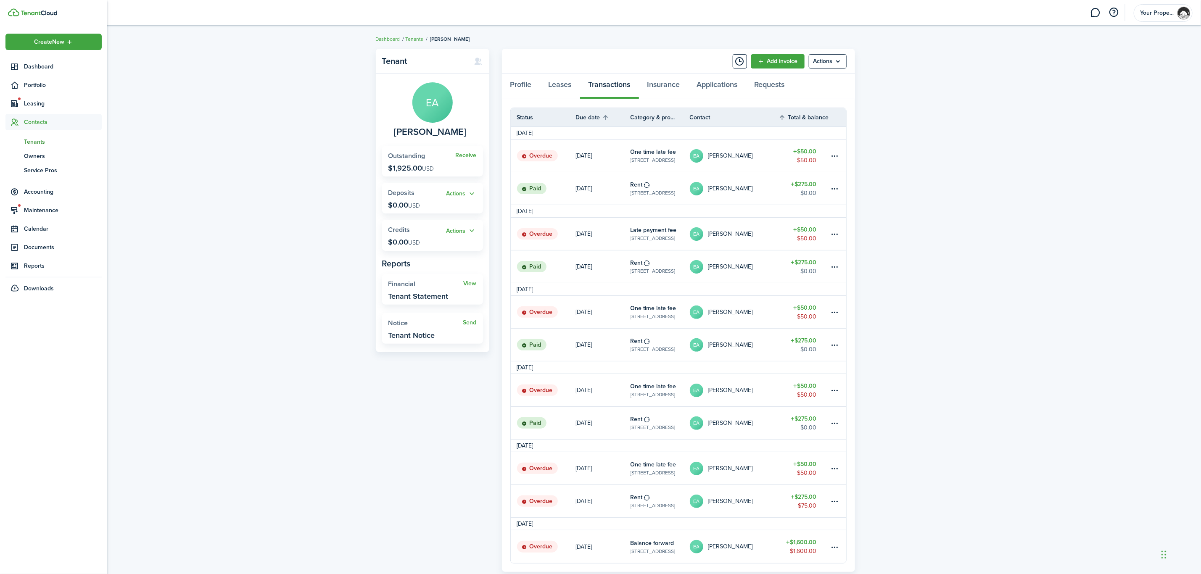
click at [28, 144] on span "Tenants" at bounding box center [63, 141] width 78 height 9
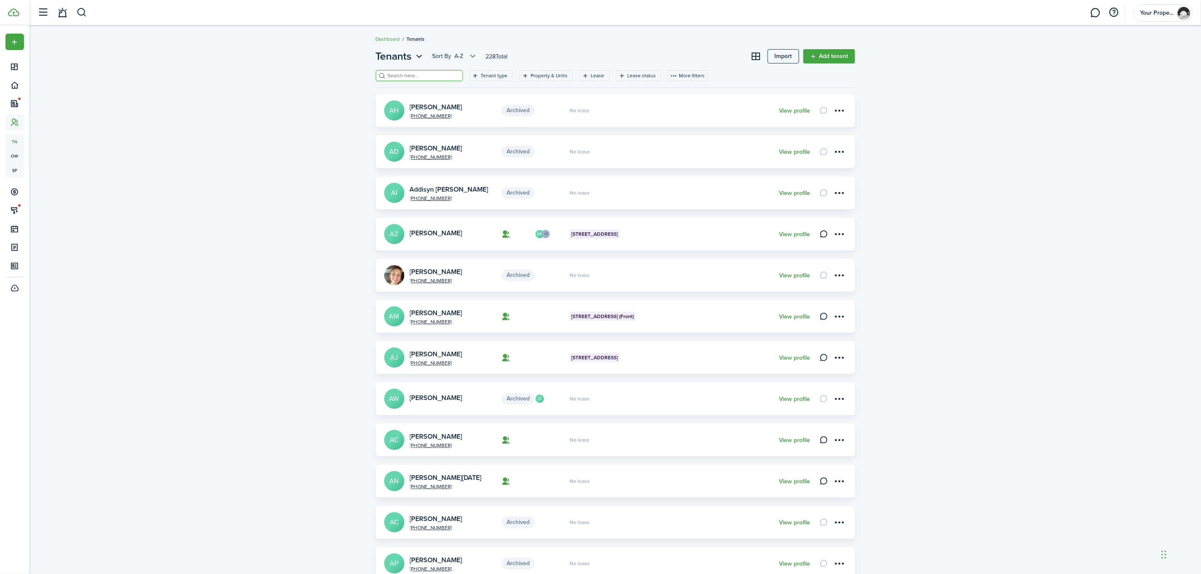
click at [428, 74] on input "search" at bounding box center [423, 76] width 74 height 8
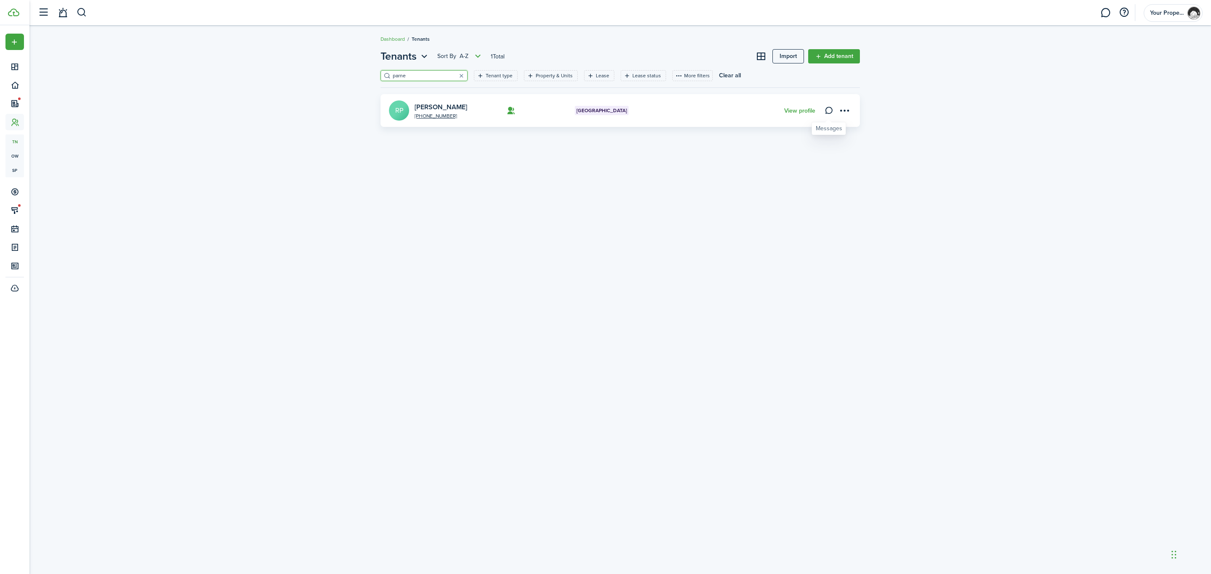
click at [825, 111] on icon at bounding box center [828, 110] width 9 height 8
click at [434, 72] on input "parne" at bounding box center [427, 76] width 74 height 8
type input "rodre"
click at [824, 115] on icon at bounding box center [828, 110] width 9 height 8
